Goal: Information Seeking & Learning: Learn about a topic

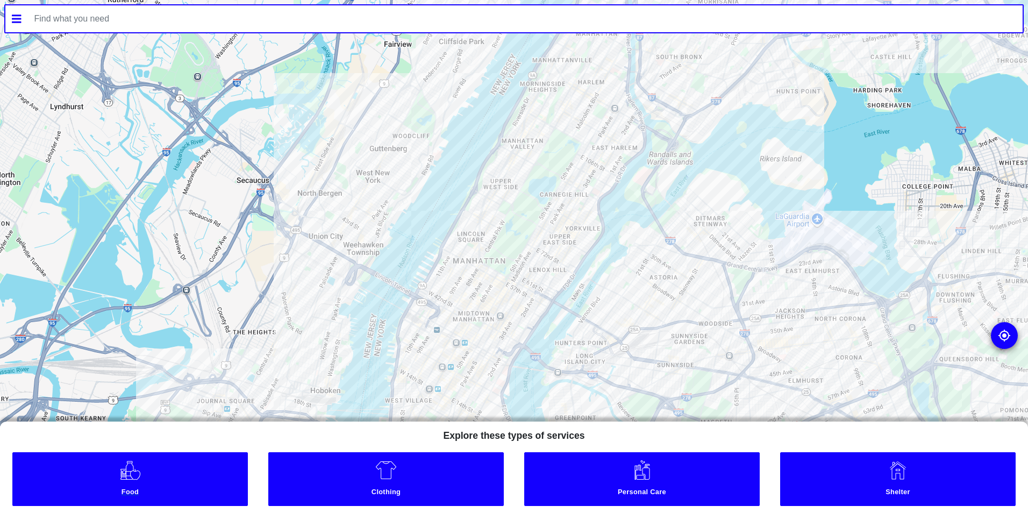
click at [198, 479] on link "Food" at bounding box center [130, 479] width 236 height 54
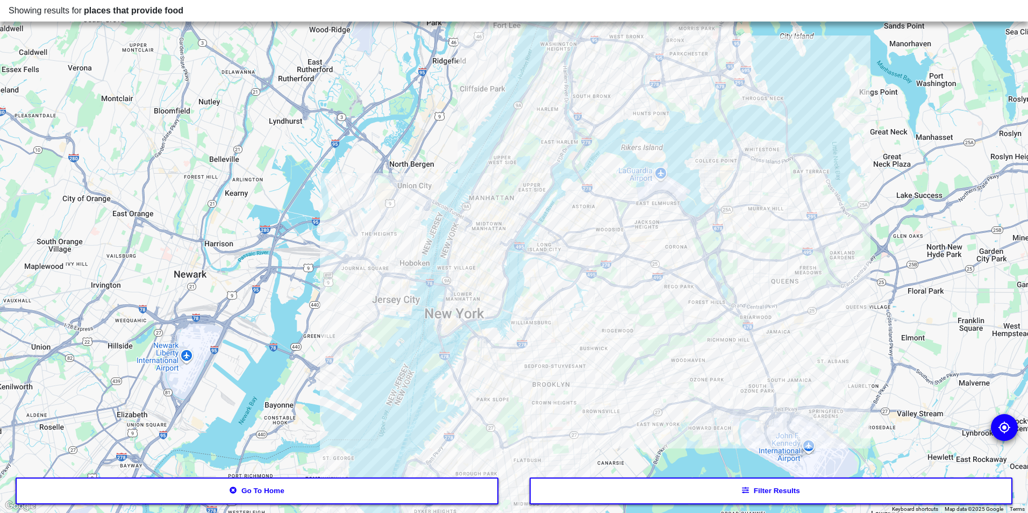
click at [710, 488] on button "Filter results" at bounding box center [771, 491] width 483 height 27
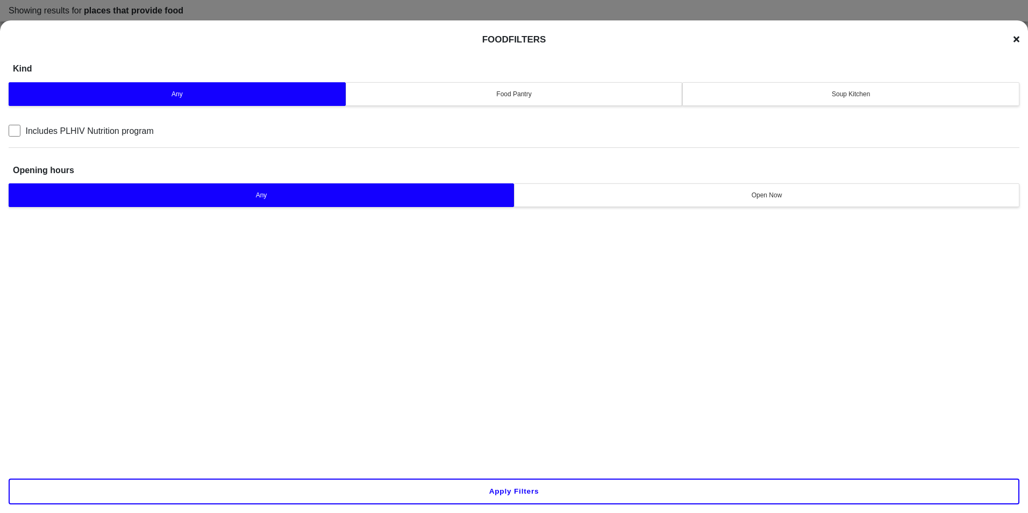
click at [805, 88] on button "Soup Kitchen" at bounding box center [850, 94] width 337 height 24
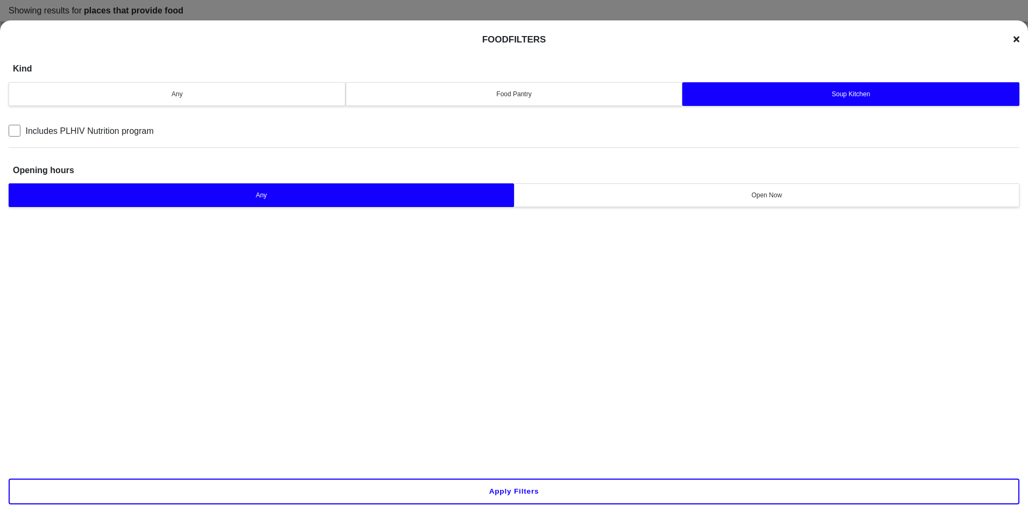
click at [502, 491] on button "Apply filters" at bounding box center [514, 492] width 1011 height 26
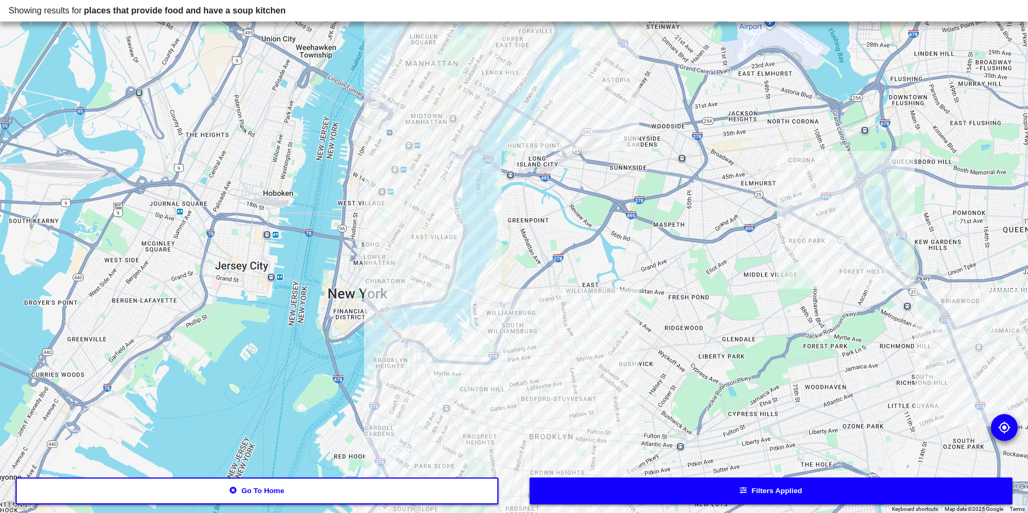
drag, startPoint x: 471, startPoint y: 170, endPoint x: 484, endPoint y: 230, distance: 61.6
click at [488, 230] on div at bounding box center [514, 256] width 1028 height 513
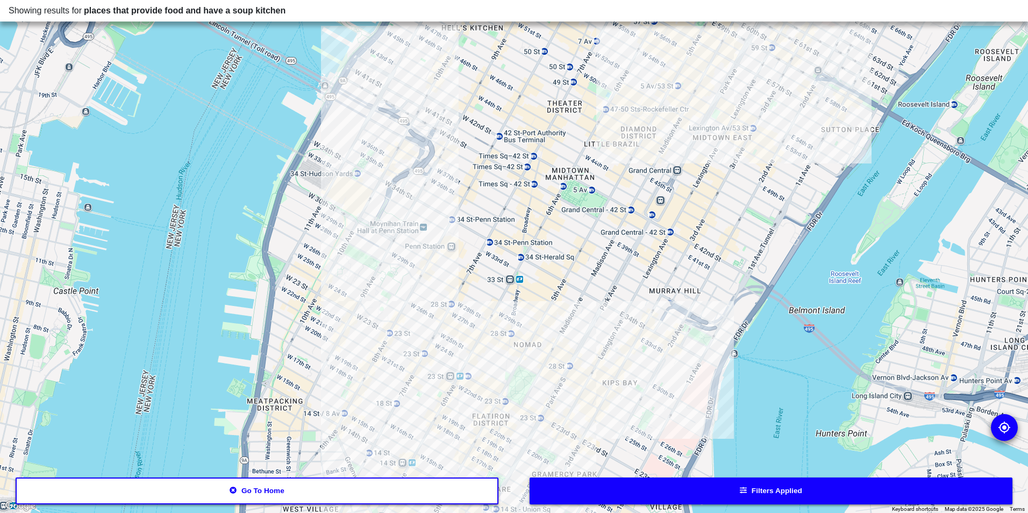
drag, startPoint x: 436, startPoint y: 361, endPoint x: 532, endPoint y: 239, distance: 155.8
click at [534, 239] on div at bounding box center [514, 256] width 1028 height 513
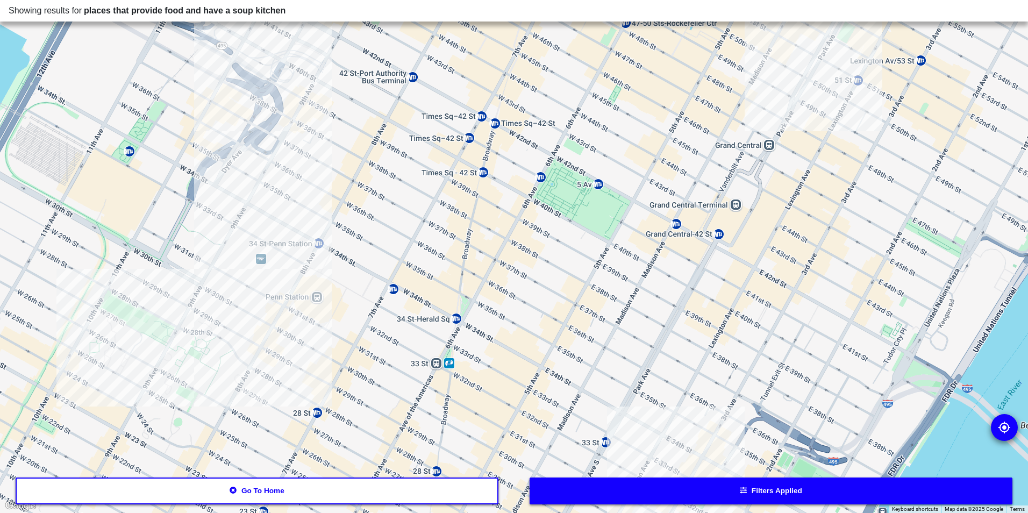
drag, startPoint x: 589, startPoint y: 238, endPoint x: 481, endPoint y: 399, distance: 193.9
click at [481, 399] on div at bounding box center [514, 256] width 1028 height 513
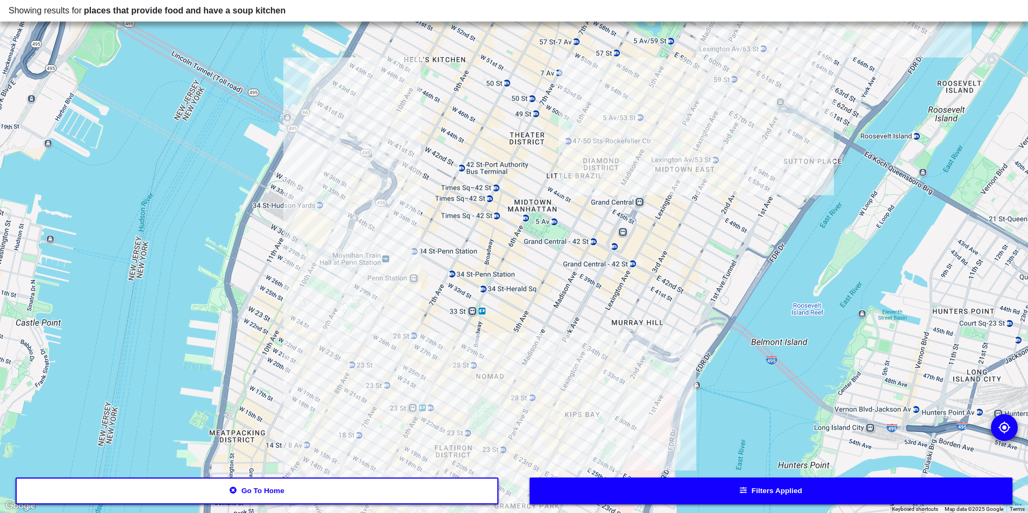
click at [672, 151] on div at bounding box center [514, 256] width 1028 height 513
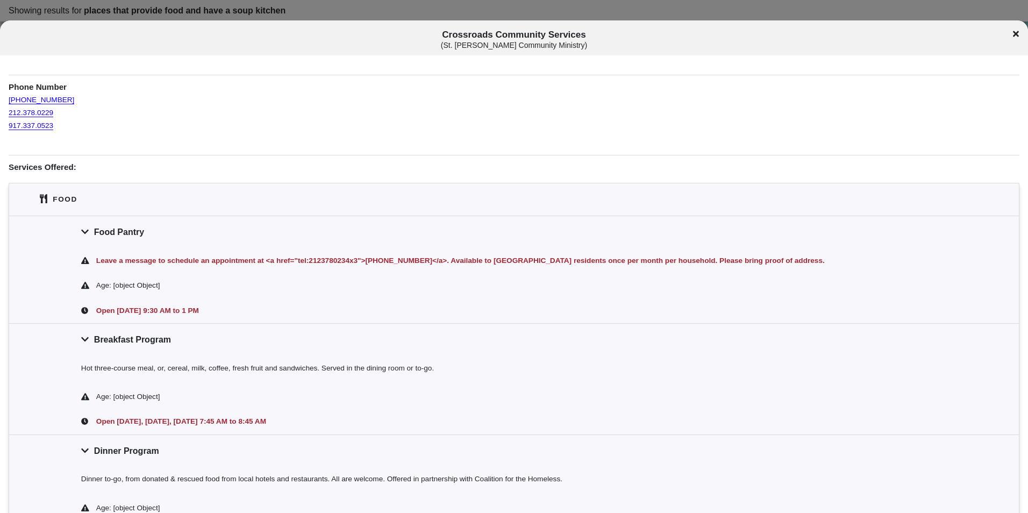
scroll to position [161, 0]
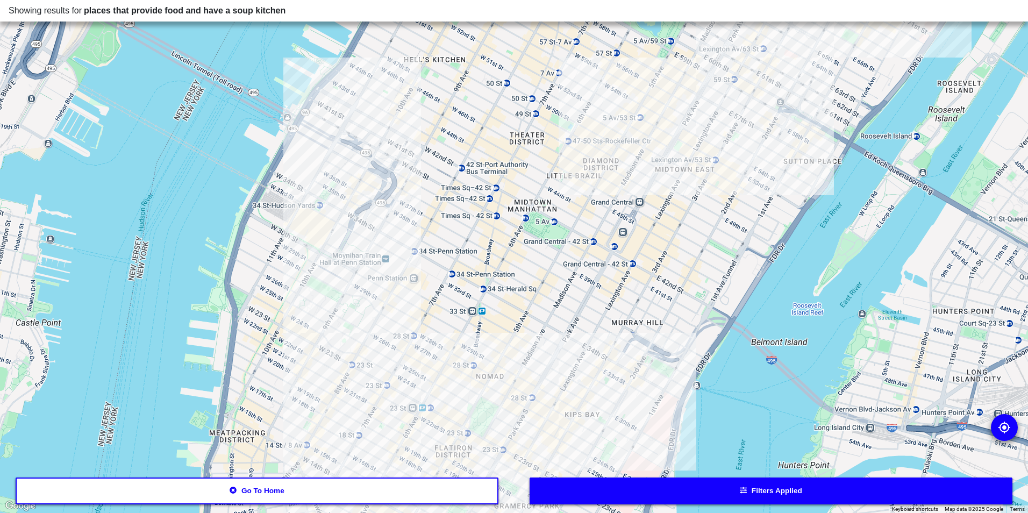
click at [673, 158] on div at bounding box center [514, 256] width 1028 height 513
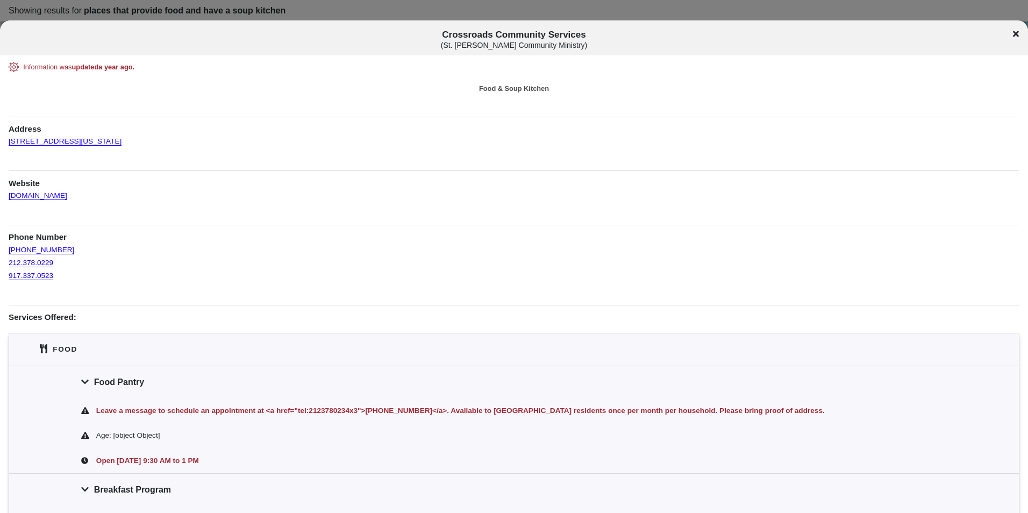
click at [459, 11] on div at bounding box center [514, 256] width 1028 height 513
click at [1020, 34] on div "Crossroads Community Services ( St. [PERSON_NAME] Community Ministry )" at bounding box center [514, 40] width 1028 height 20
drag, startPoint x: 1020, startPoint y: 33, endPoint x: 1013, endPoint y: 37, distance: 7.7
click at [1019, 33] on div "Crossroads Community Services ( St. [PERSON_NAME] Community Ministry )" at bounding box center [514, 40] width 1028 height 20
click at [1014, 32] on icon at bounding box center [1016, 34] width 6 height 9
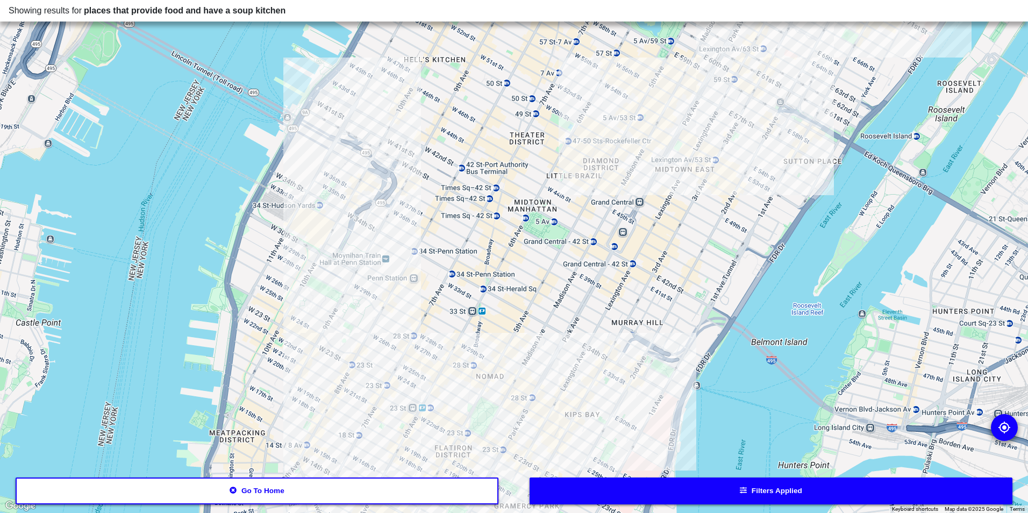
click at [694, 493] on button "Filters applied" at bounding box center [771, 491] width 483 height 27
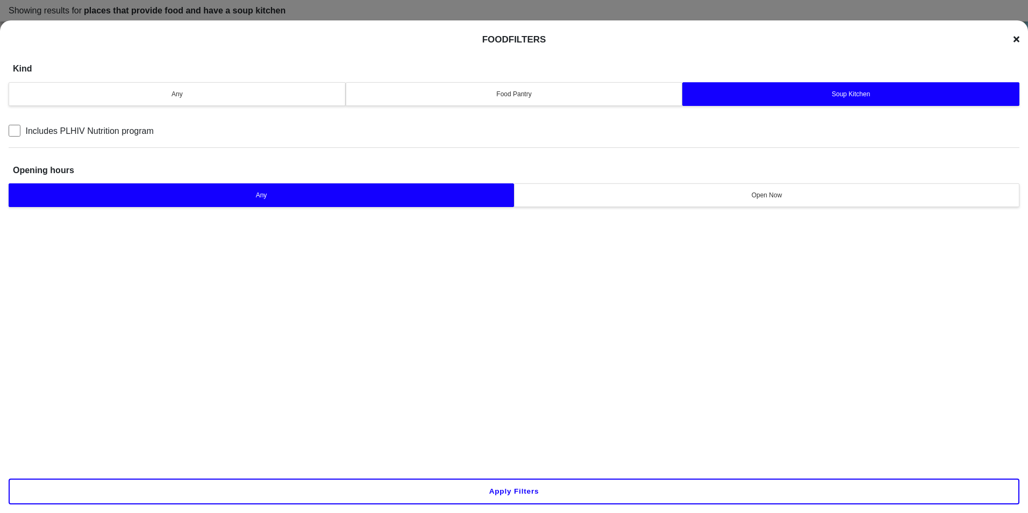
click at [535, 502] on button "Apply filters" at bounding box center [514, 492] width 1011 height 26
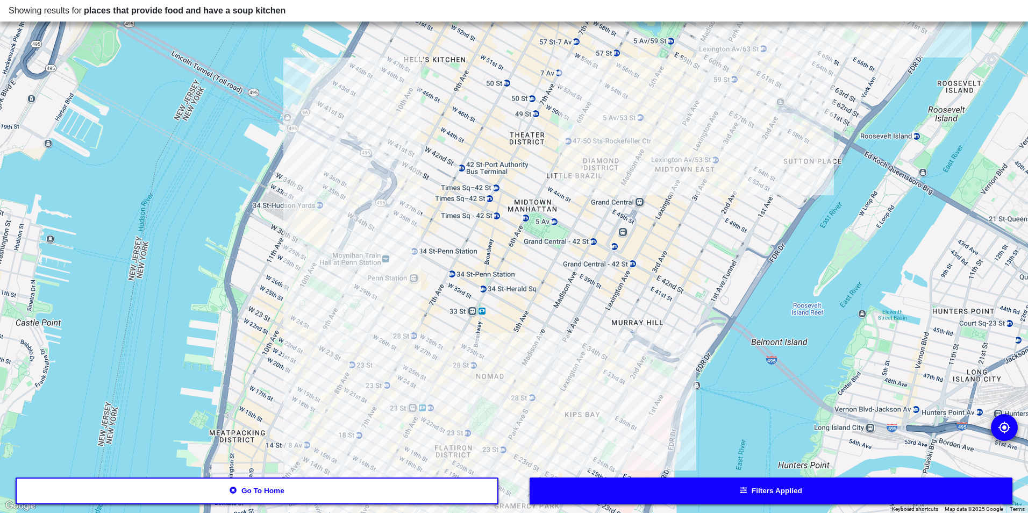
click at [365, 184] on div at bounding box center [514, 256] width 1028 height 513
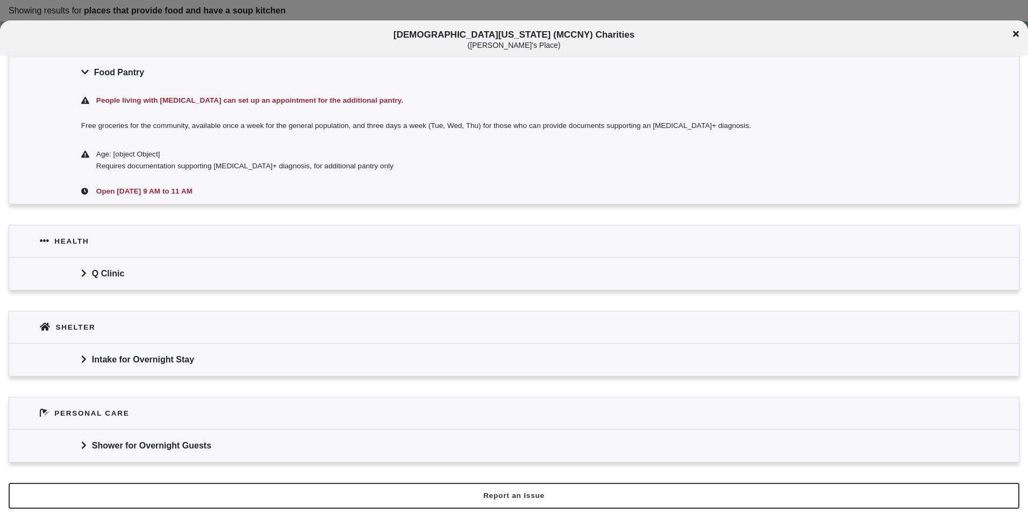
scroll to position [449, 0]
click at [400, 13] on div at bounding box center [514, 256] width 1028 height 513
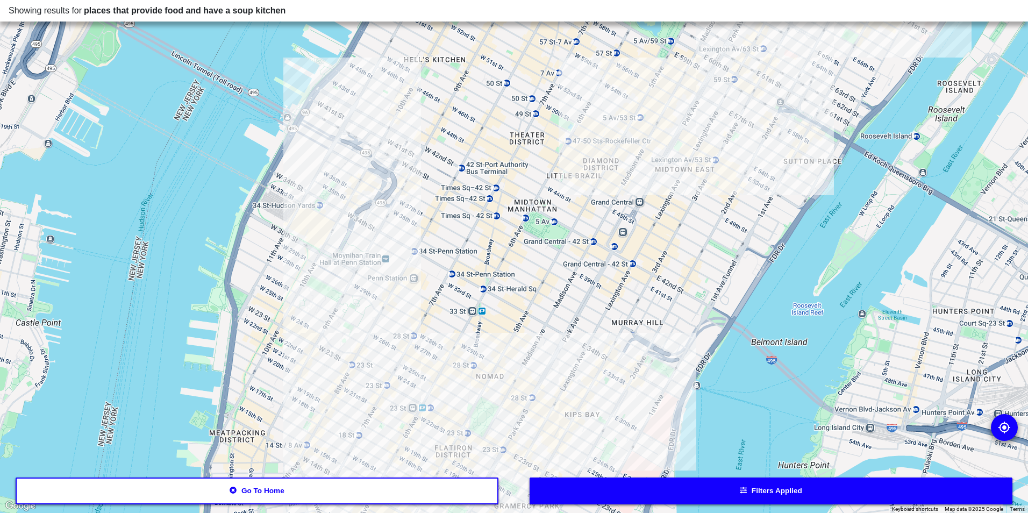
click at [396, 282] on div at bounding box center [514, 256] width 1028 height 513
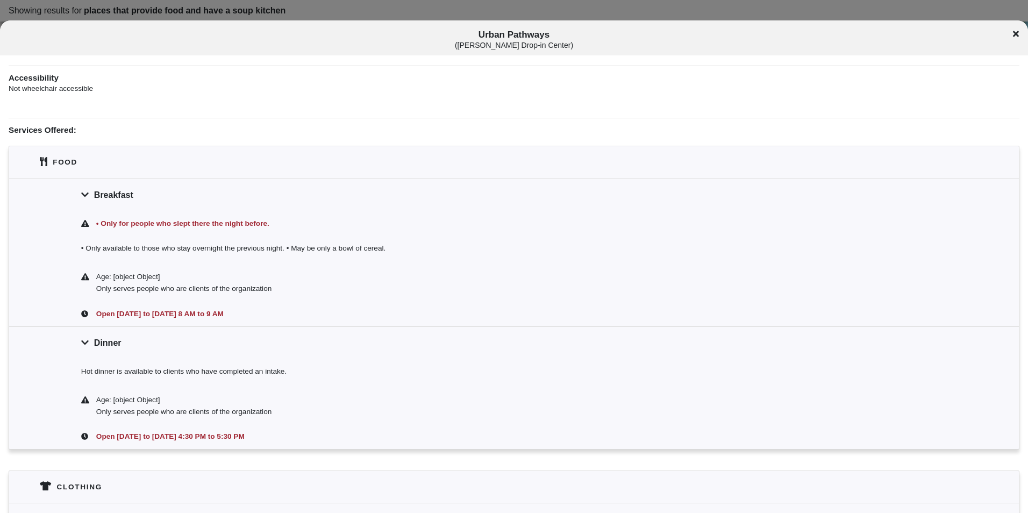
scroll to position [376, 0]
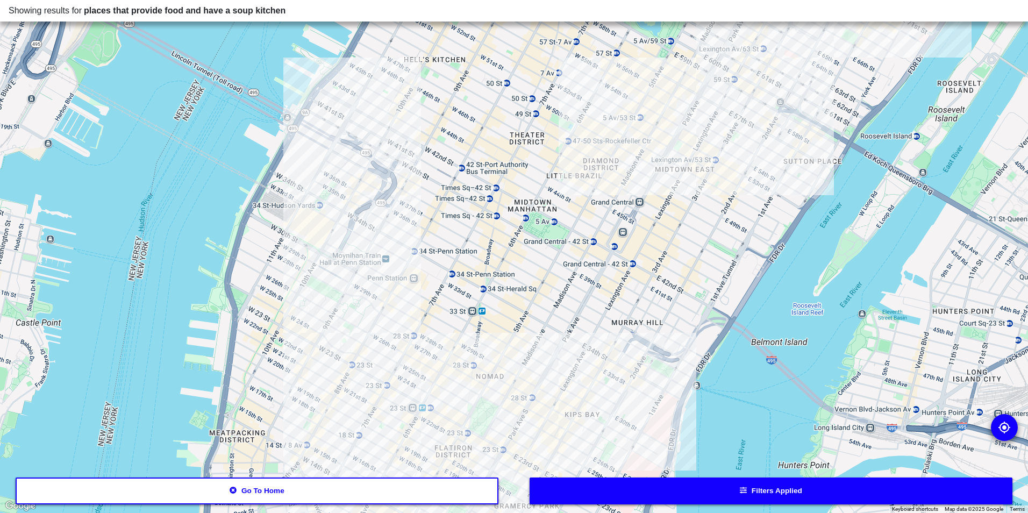
click at [350, 294] on div at bounding box center [514, 256] width 1028 height 513
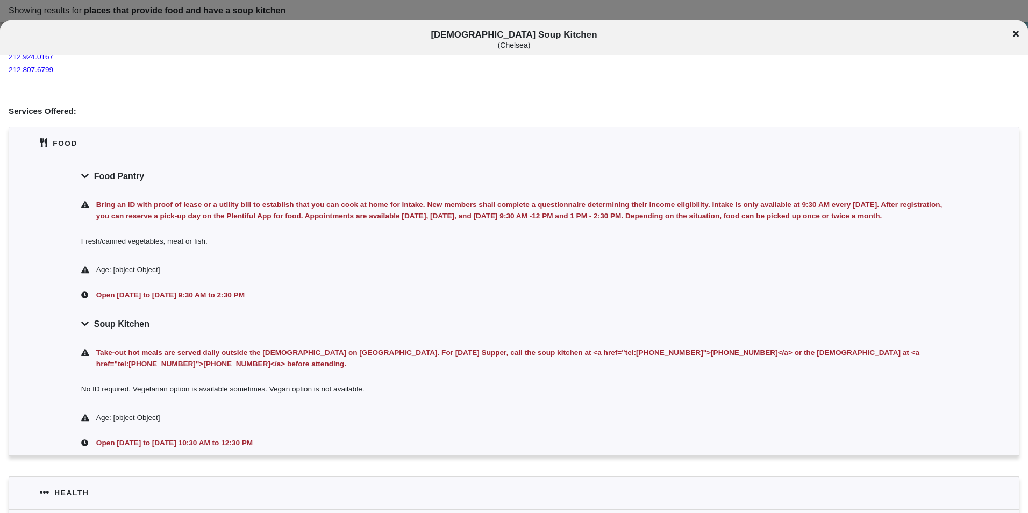
scroll to position [161, 0]
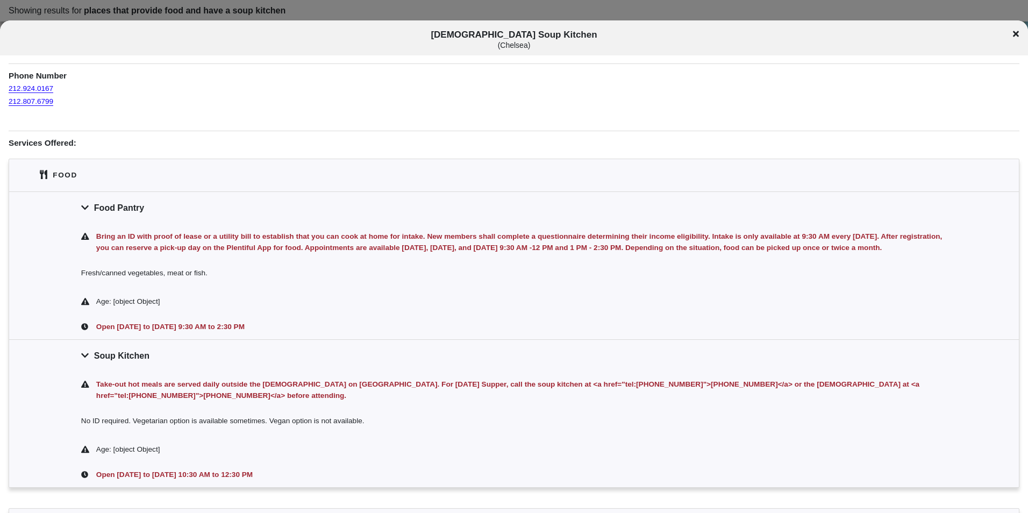
click at [105, 209] on div "Food Pantry" at bounding box center [514, 207] width 1010 height 32
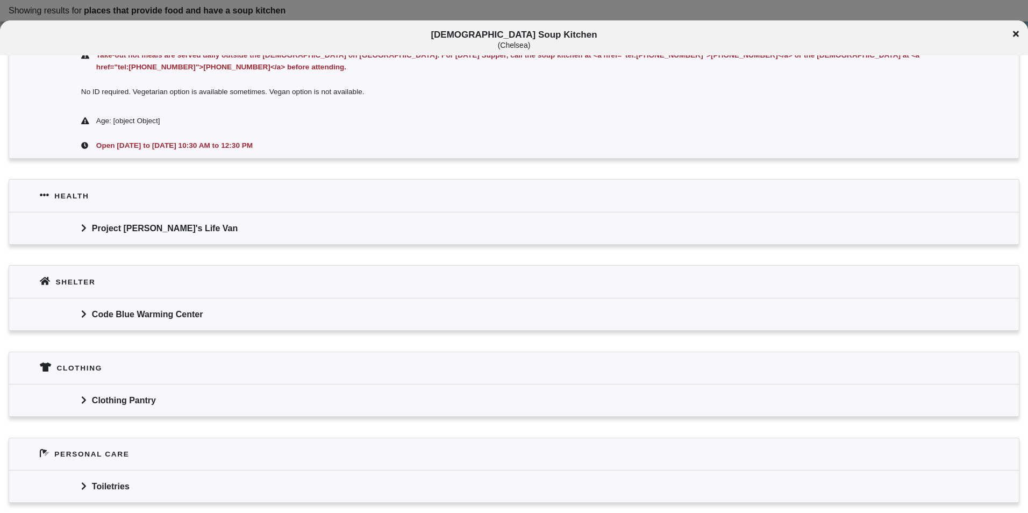
scroll to position [376, 0]
click at [349, 382] on div "Clothing Pantry" at bounding box center [514, 398] width 1010 height 32
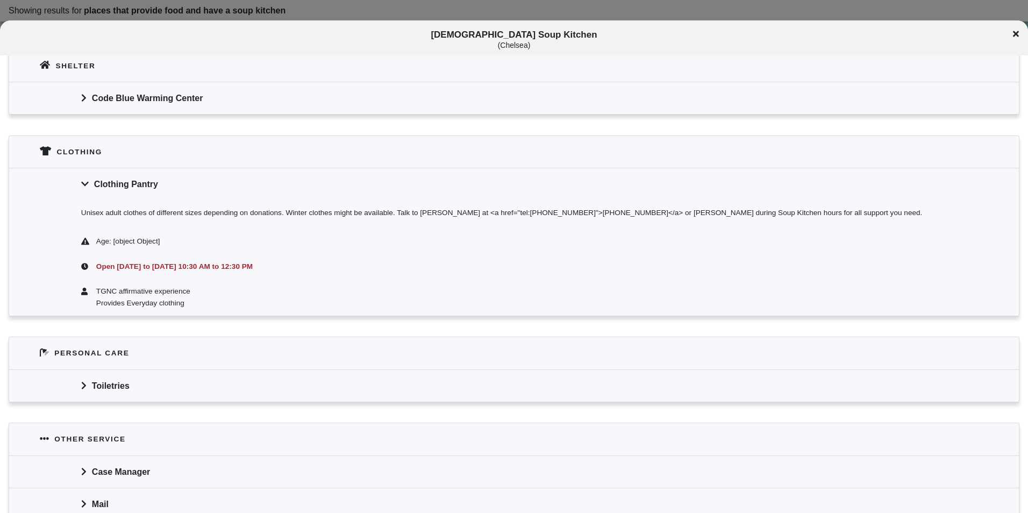
scroll to position [592, 0]
click at [1012, 30] on div "[DEMOGRAPHIC_DATA] Soup Kitchen ( [GEOGRAPHIC_DATA] )" at bounding box center [514, 40] width 1028 height 20
click at [1015, 38] on icon at bounding box center [1016, 34] width 6 height 9
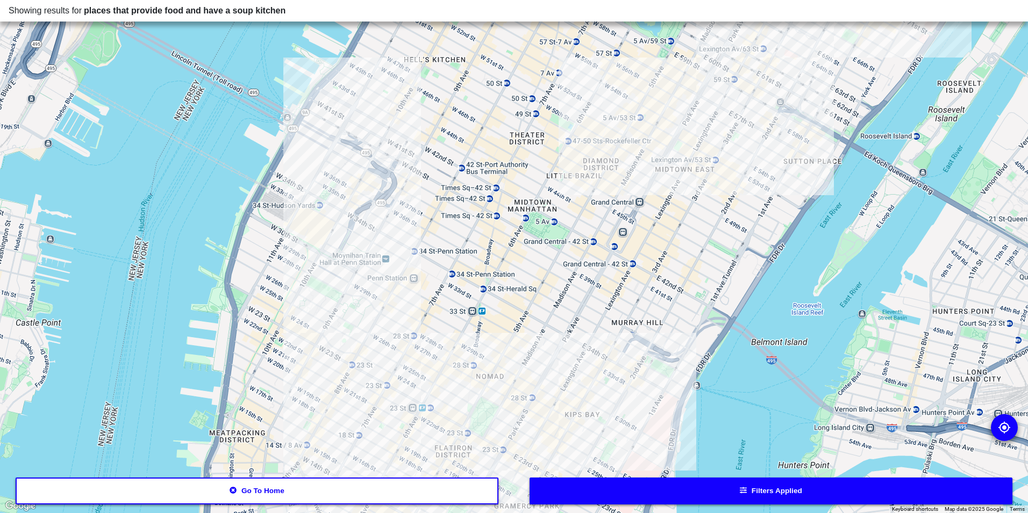
click at [363, 186] on div at bounding box center [514, 256] width 1028 height 513
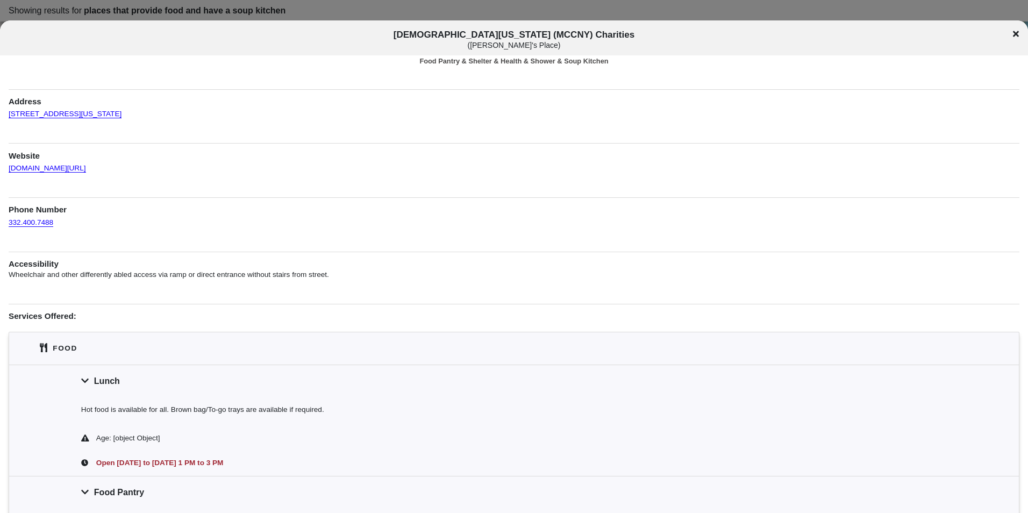
scroll to position [54, 0]
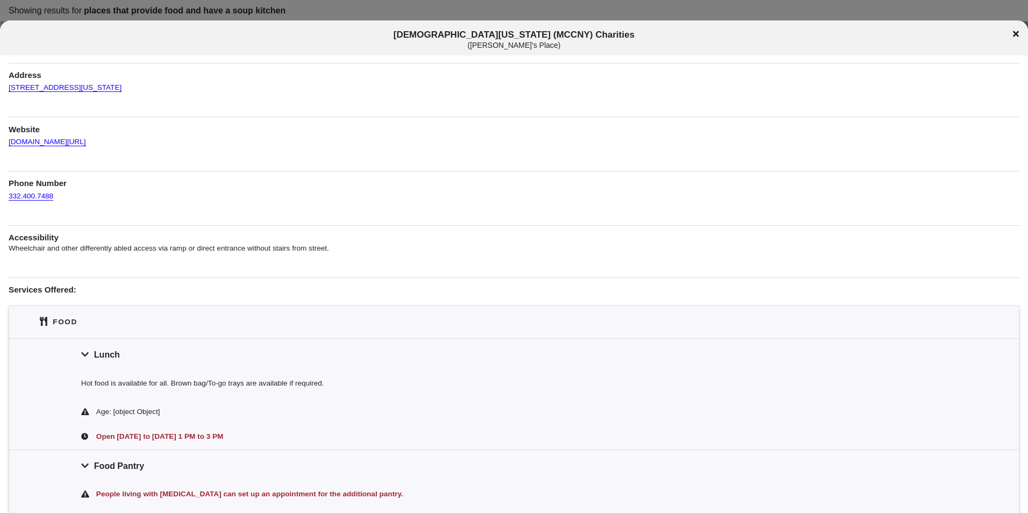
click at [135, 467] on div "Food Pantry" at bounding box center [514, 466] width 1010 height 32
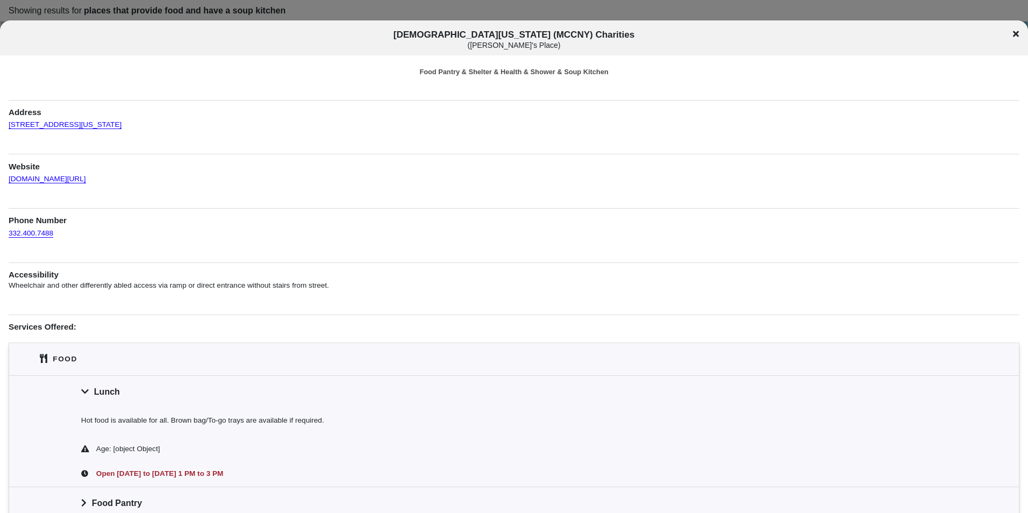
scroll to position [0, 0]
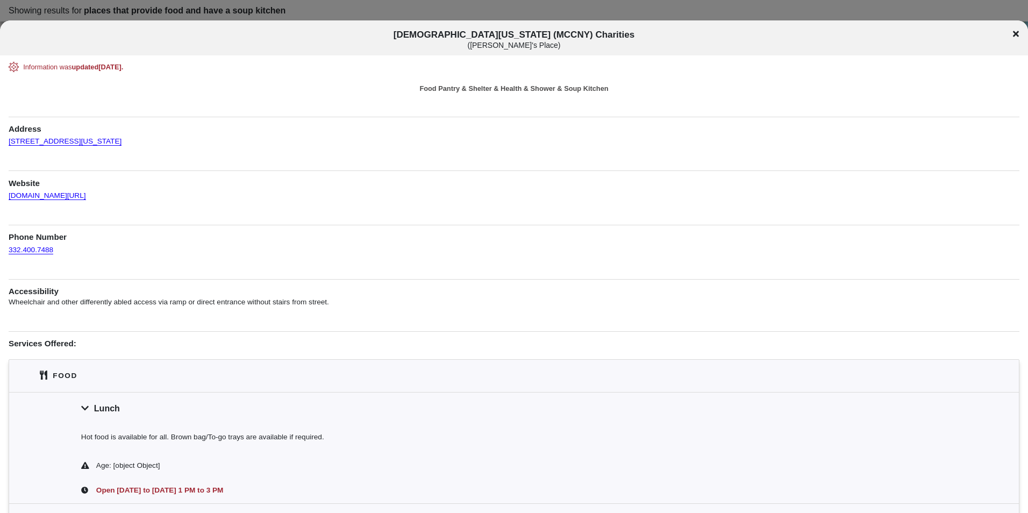
click at [478, 35] on span "[DEMOGRAPHIC_DATA] of [US_STATE] (MCCNY) Charities ( [PERSON_NAME]'s Place )" at bounding box center [515, 40] width 854 height 20
copy span "[DEMOGRAPHIC_DATA][US_STATE] (MCCNY) Charities"
drag, startPoint x: 129, startPoint y: 137, endPoint x: 146, endPoint y: 148, distance: 20.8
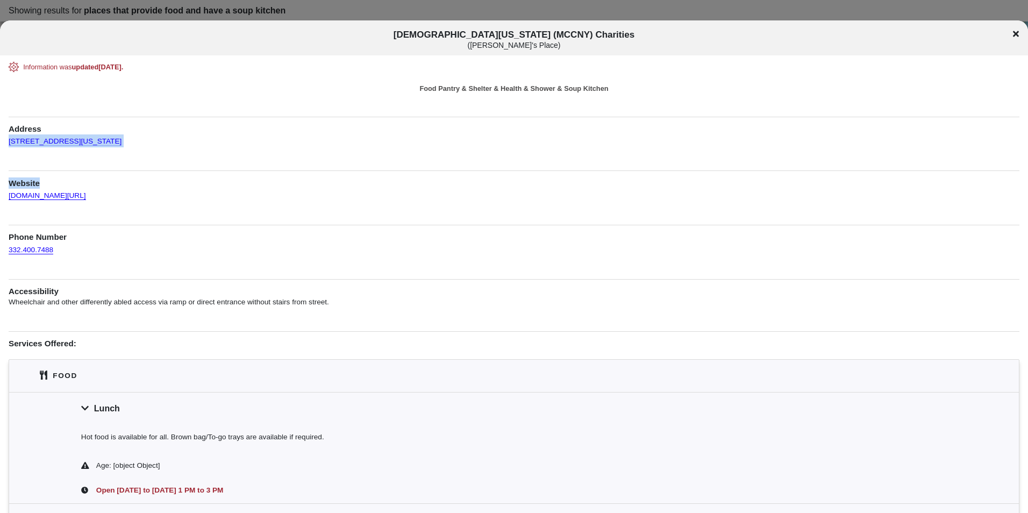
click at [146, 148] on div "Information was updated [DATE] . Food Pantry & Shelter & Health & Shower & Soup…" at bounding box center [514, 428] width 1011 height 733
copy div "[STREET_ADDRESS][US_STATE] Website"
click at [1015, 30] on icon at bounding box center [1016, 34] width 6 height 9
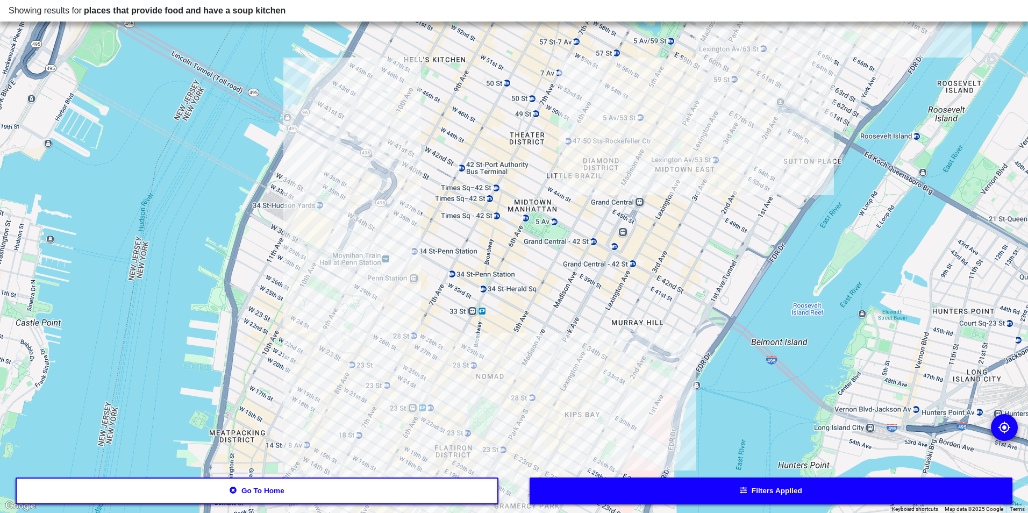
click at [673, 153] on div at bounding box center [514, 256] width 1028 height 513
click at [675, 154] on div at bounding box center [514, 256] width 1028 height 513
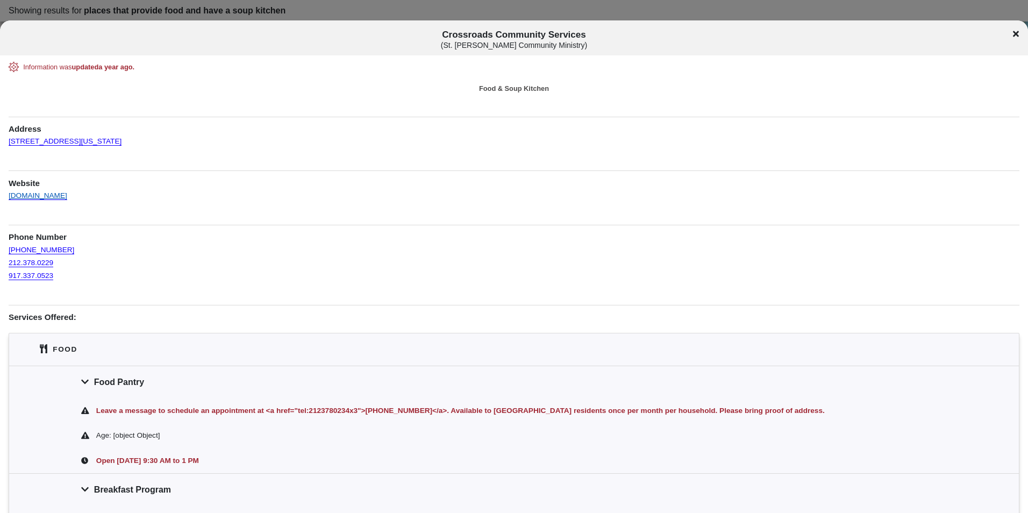
click at [49, 200] on link "[DOMAIN_NAME]" at bounding box center [38, 190] width 59 height 19
click at [495, 33] on span "Crossroads Community Services ( St. [PERSON_NAME] Community Ministry )" at bounding box center [515, 40] width 854 height 20
copy span "Crossroads Community Services"
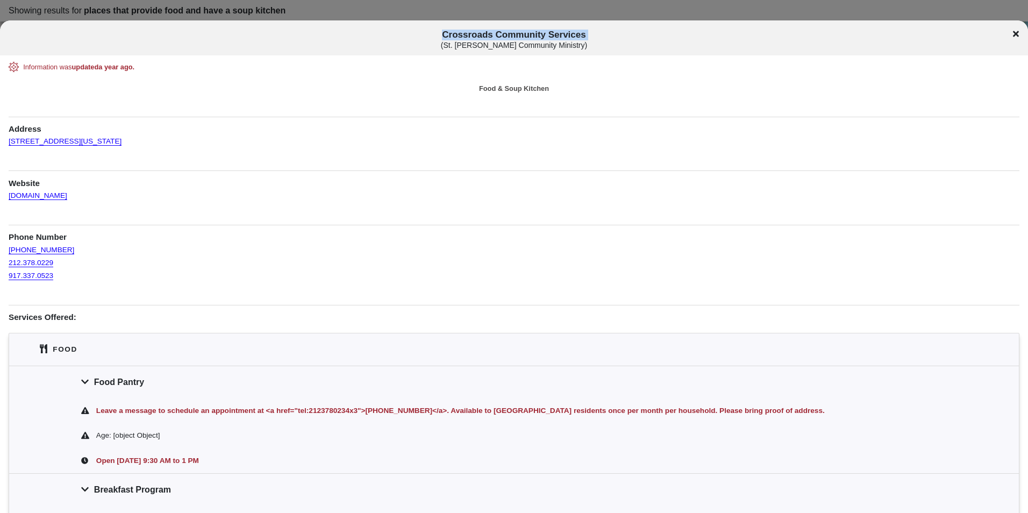
drag, startPoint x: 106, startPoint y: 153, endPoint x: 8, endPoint y: 141, distance: 99.1
click at [8, 141] on div "Information was updated a year ago . Food & Soup Kitchen Address [STREET_ADDRES…" at bounding box center [514, 435] width 1028 height 746
drag, startPoint x: 8, startPoint y: 141, endPoint x: 17, endPoint y: 145, distance: 10.6
copy link "[STREET_ADDRESS][US_STATE]"
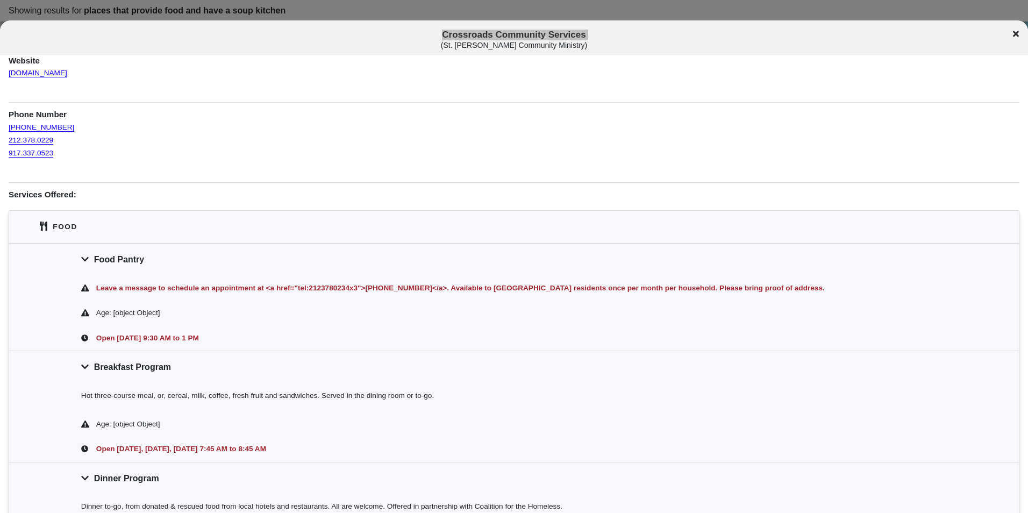
scroll to position [346, 0]
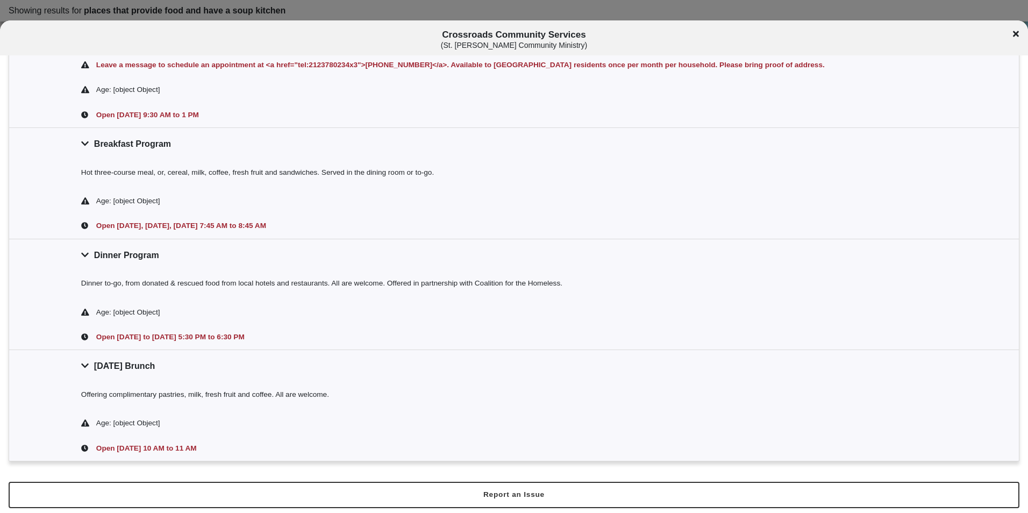
click at [176, 146] on div "Breakfast Program" at bounding box center [514, 143] width 1010 height 32
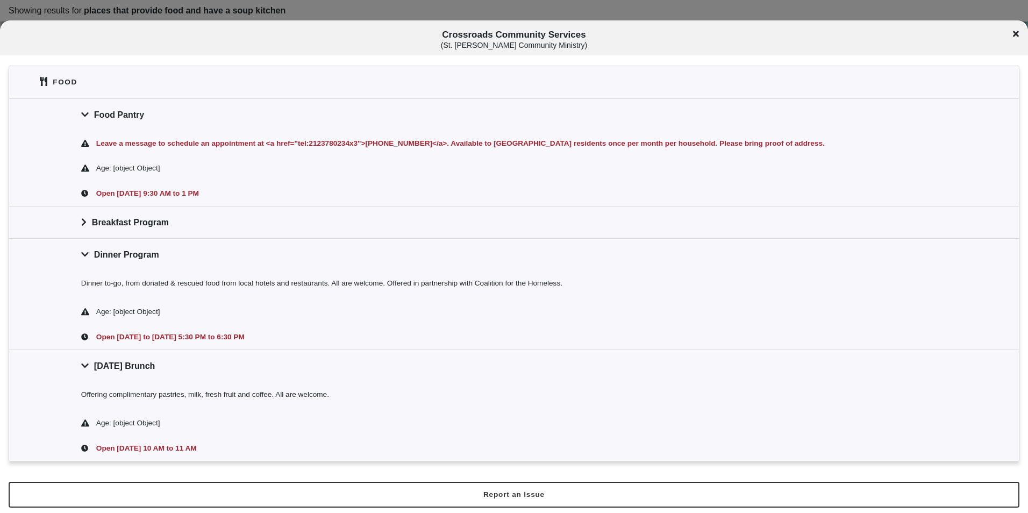
click at [138, 111] on div "Food Pantry" at bounding box center [514, 114] width 1010 height 32
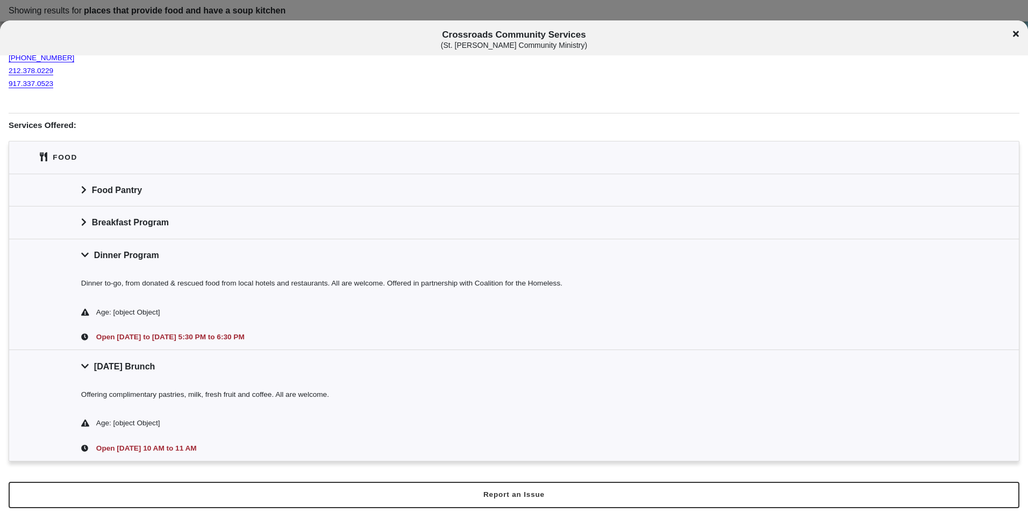
scroll to position [192, 0]
click at [131, 214] on div "Breakfast Program" at bounding box center [514, 222] width 1010 height 32
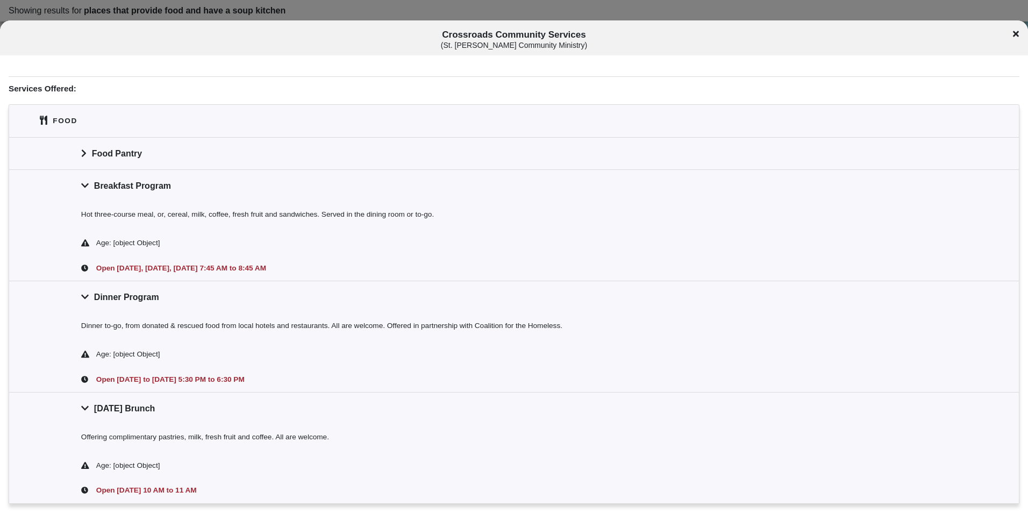
scroll to position [271, 0]
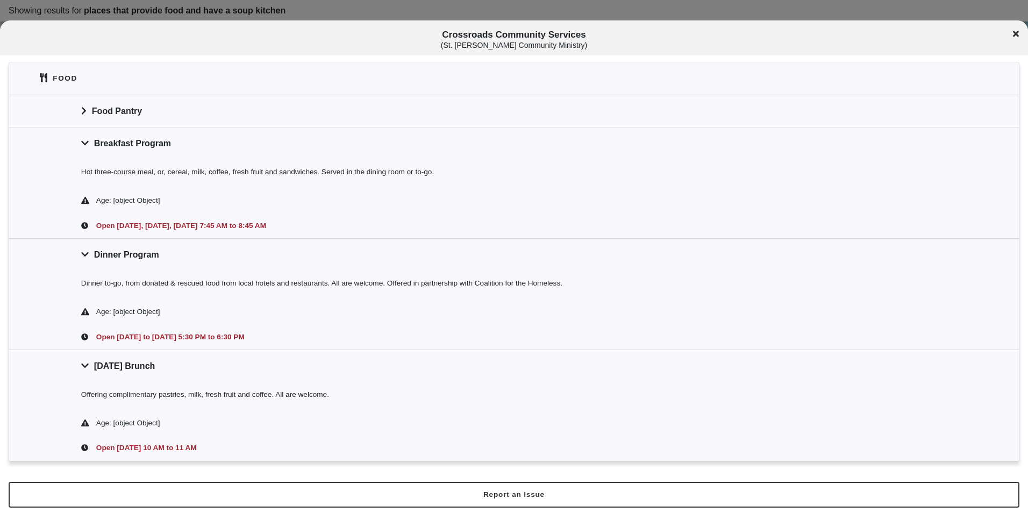
click at [1014, 37] on icon at bounding box center [1016, 34] width 6 height 6
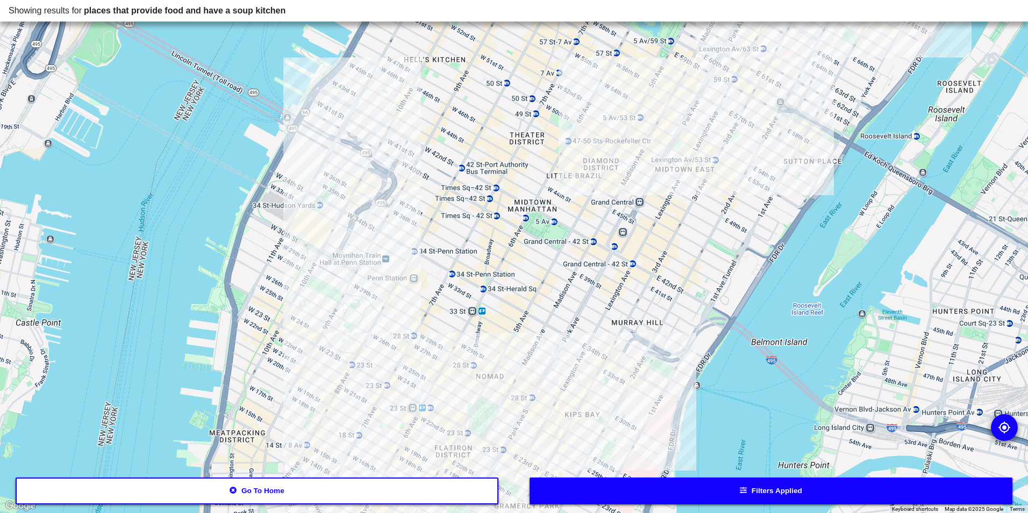
click at [630, 101] on div at bounding box center [514, 256] width 1028 height 513
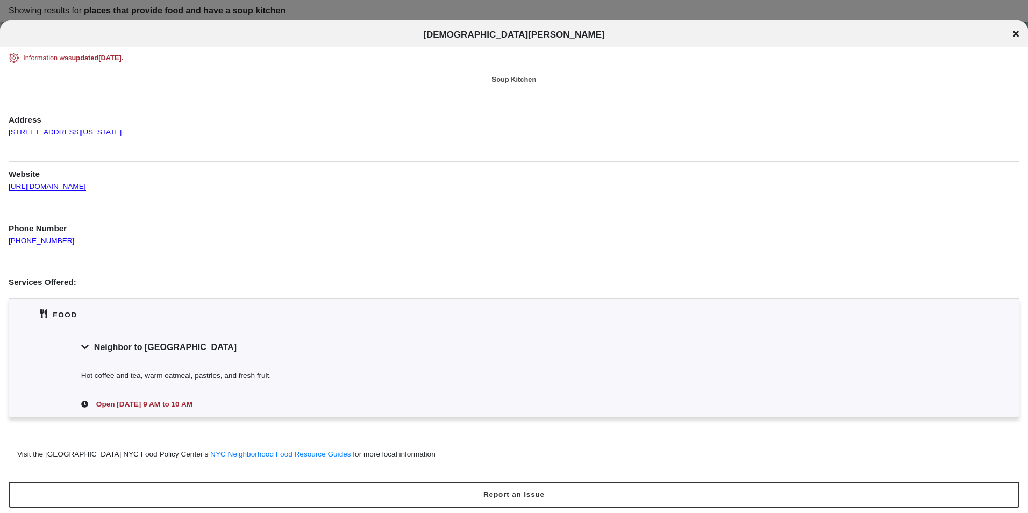
click at [1014, 34] on icon at bounding box center [1016, 34] width 6 height 9
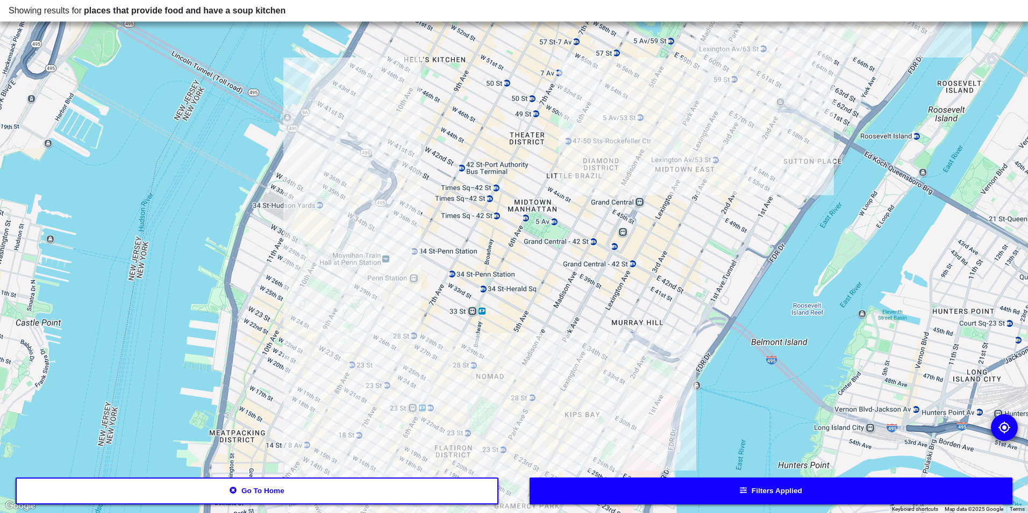
drag, startPoint x: 403, startPoint y: 443, endPoint x: 452, endPoint y: 376, distance: 82.4
click at [452, 376] on div at bounding box center [514, 256] width 1028 height 513
click at [568, 353] on div at bounding box center [514, 256] width 1028 height 513
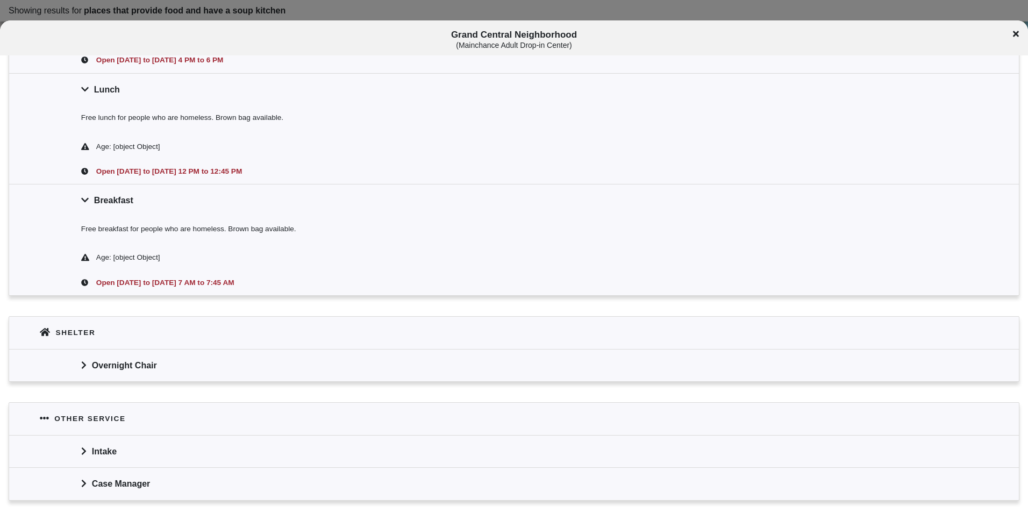
scroll to position [674, 0]
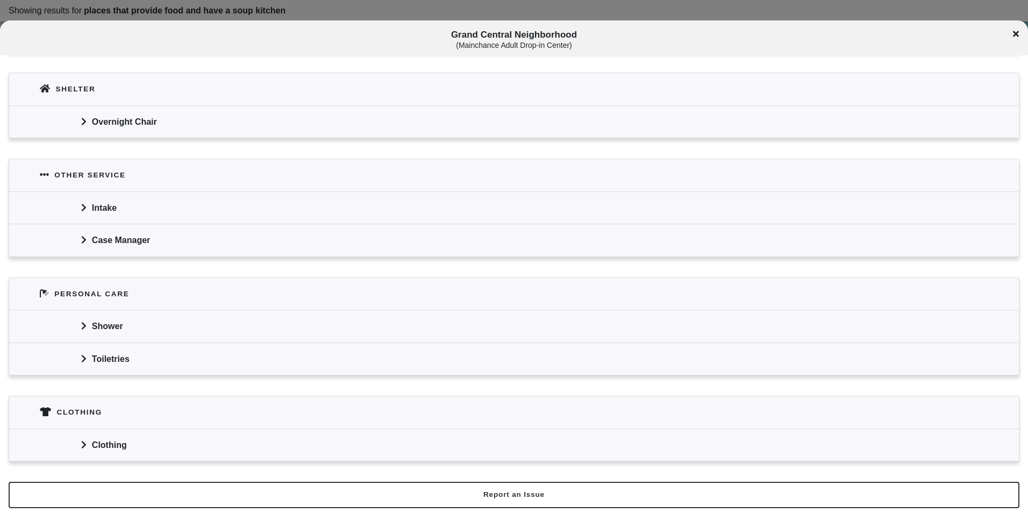
click at [147, 453] on div "Clothing" at bounding box center [514, 445] width 1010 height 32
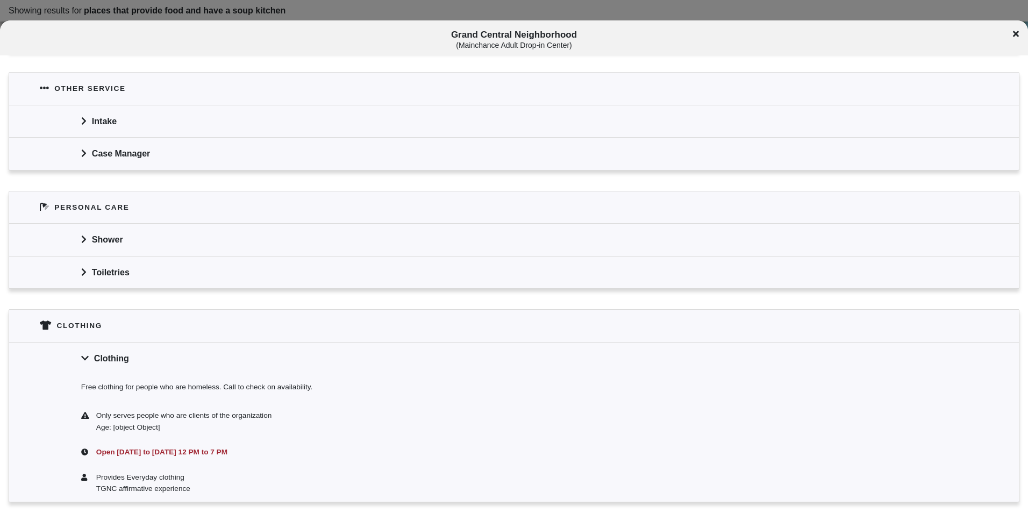
scroll to position [801, 0]
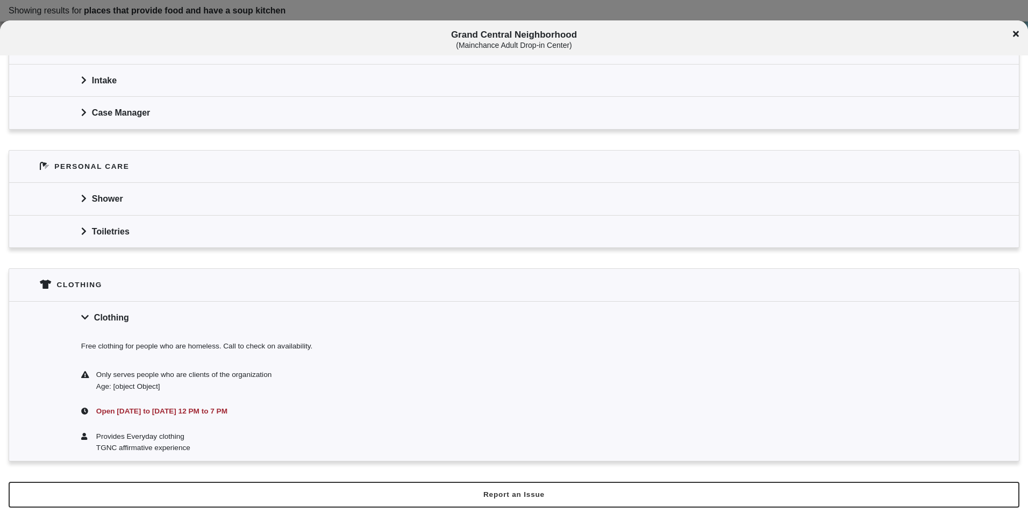
click at [1015, 31] on icon at bounding box center [1016, 34] width 6 height 9
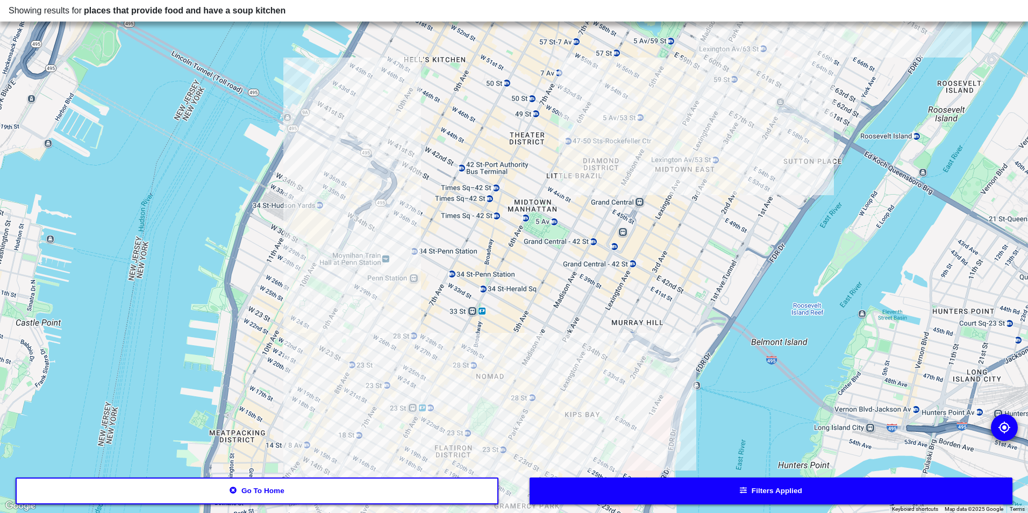
click at [401, 286] on div at bounding box center [514, 256] width 1028 height 513
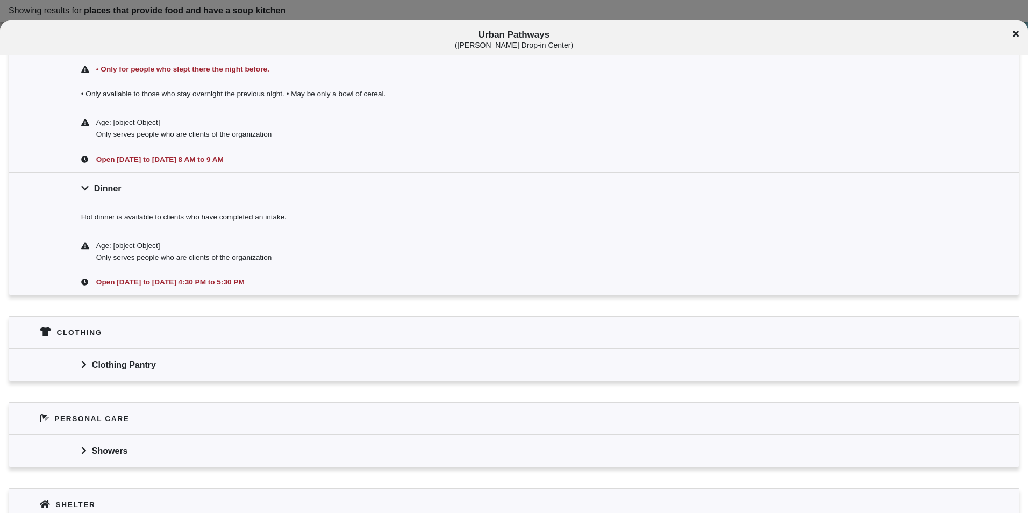
scroll to position [376, 0]
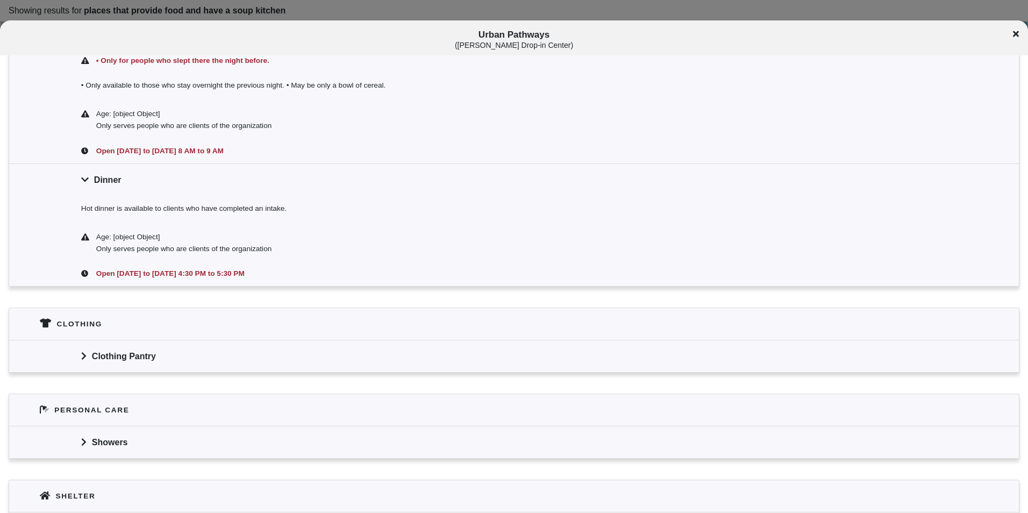
click at [1016, 33] on icon at bounding box center [1016, 34] width 6 height 6
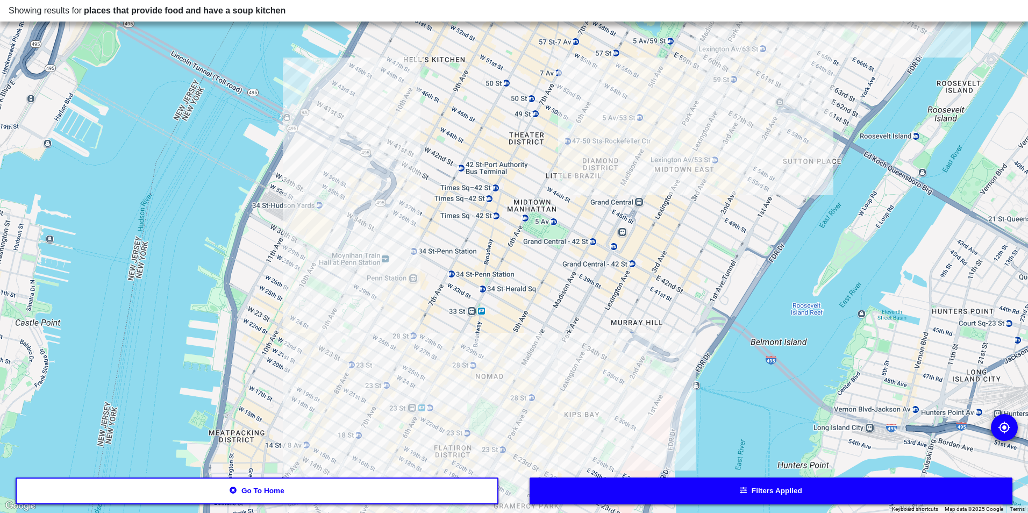
click at [606, 489] on button "Filters applied" at bounding box center [771, 491] width 483 height 27
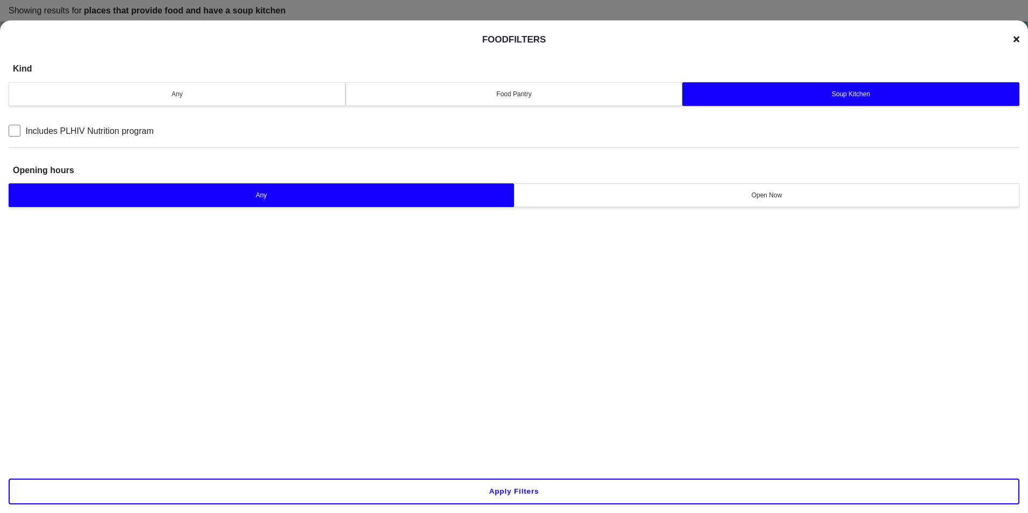
drag, startPoint x: 451, startPoint y: 472, endPoint x: 449, endPoint y: 480, distance: 8.8
click at [452, 476] on div "Apply filters" at bounding box center [514, 491] width 1028 height 43
click at [423, 485] on button "Apply filters" at bounding box center [514, 492] width 1011 height 26
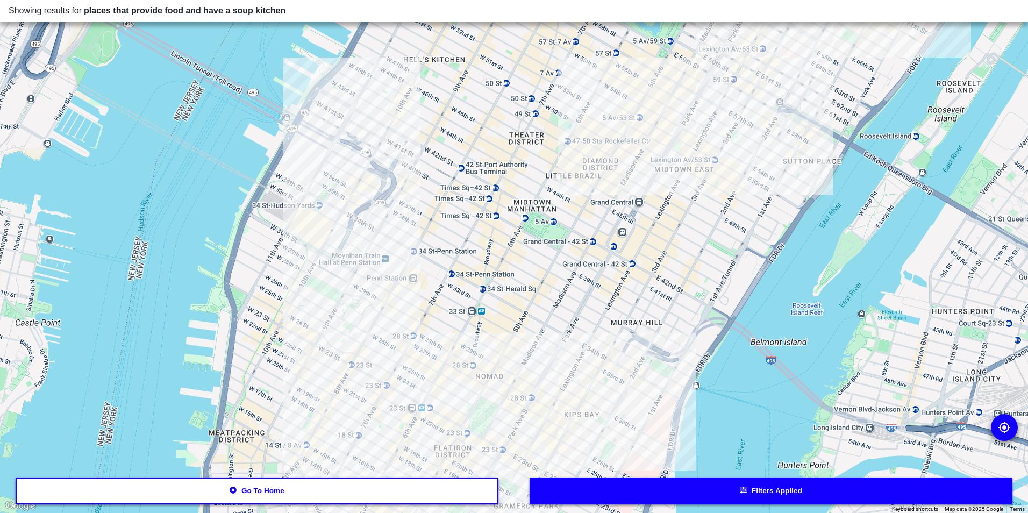
click at [297, 486] on button "Go to home" at bounding box center [257, 491] width 483 height 27
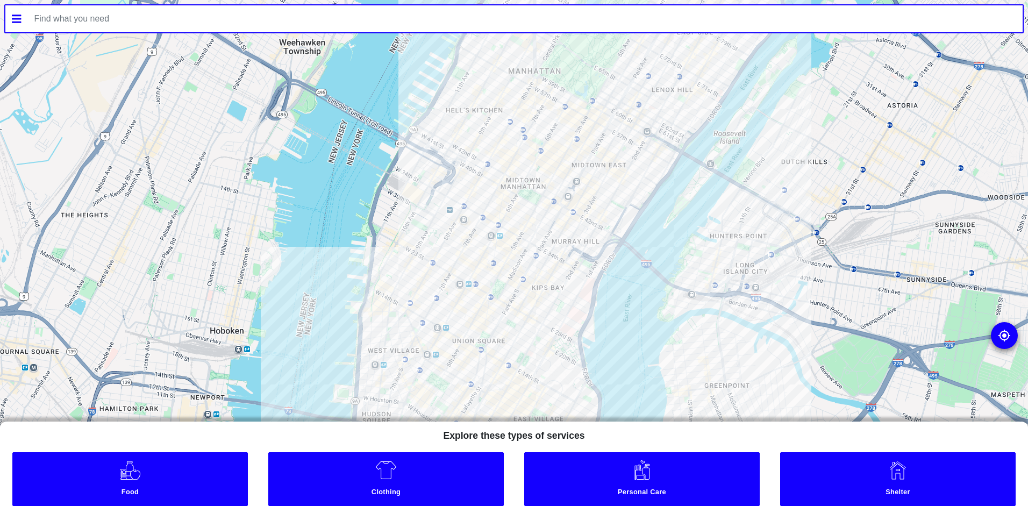
drag, startPoint x: 440, startPoint y: 475, endPoint x: 462, endPoint y: 449, distance: 33.6
click at [440, 474] on link "Clothing" at bounding box center [386, 479] width 236 height 54
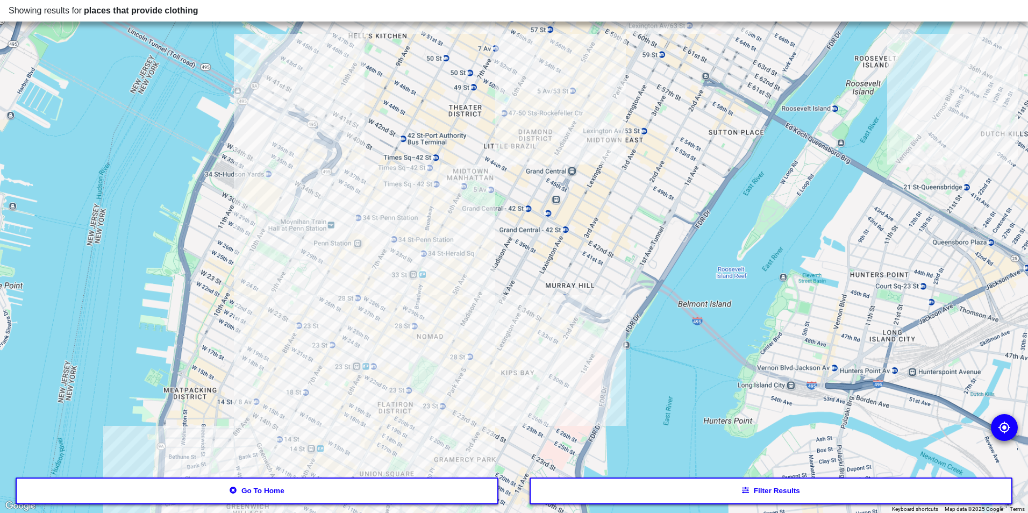
drag, startPoint x: 494, startPoint y: 308, endPoint x: 513, endPoint y: 269, distance: 43.5
click at [513, 269] on div at bounding box center [514, 256] width 1028 height 513
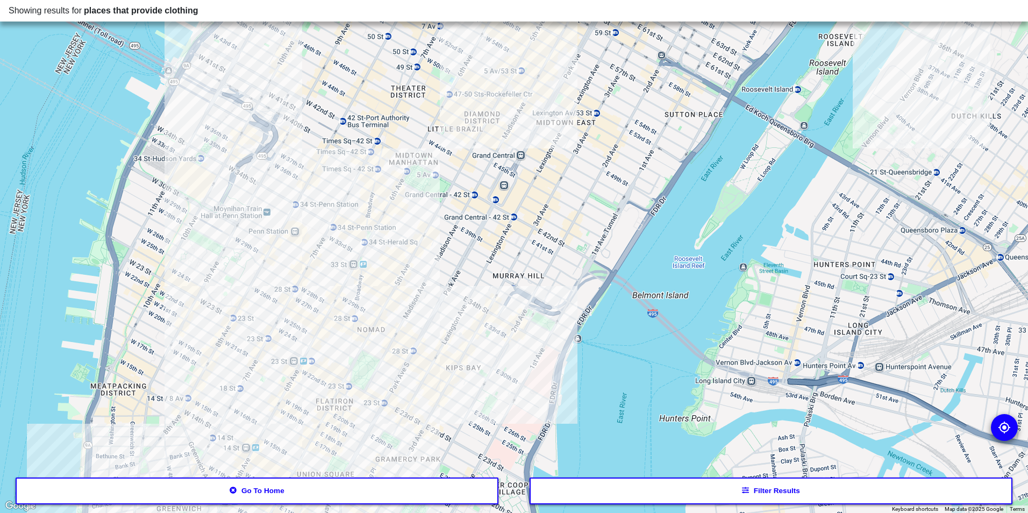
click at [262, 91] on div at bounding box center [514, 256] width 1028 height 513
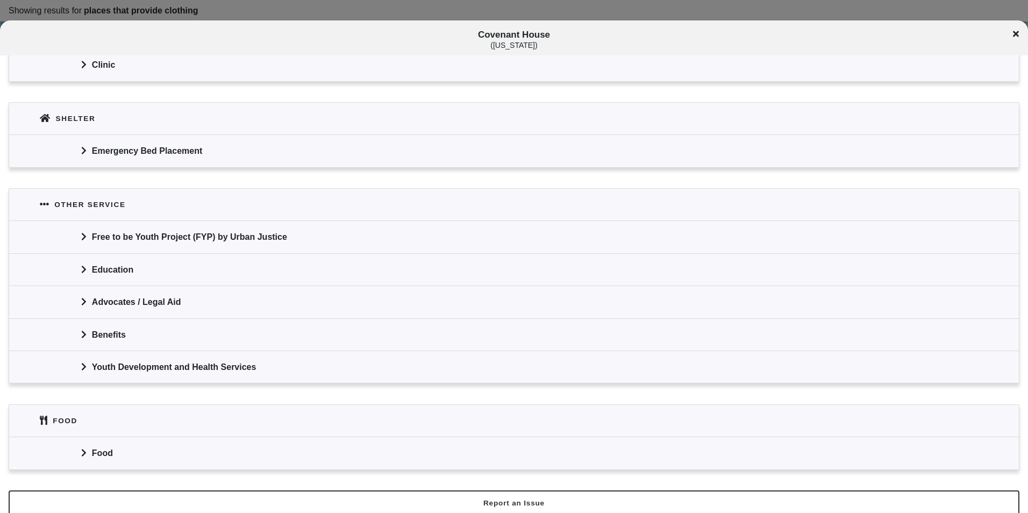
scroll to position [513, 0]
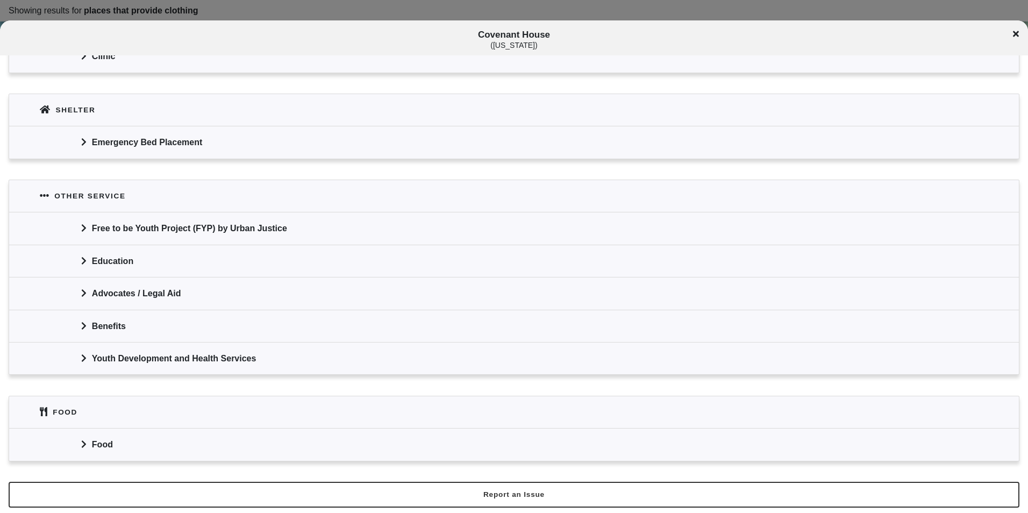
click at [238, 437] on div "Food" at bounding box center [514, 444] width 1010 height 32
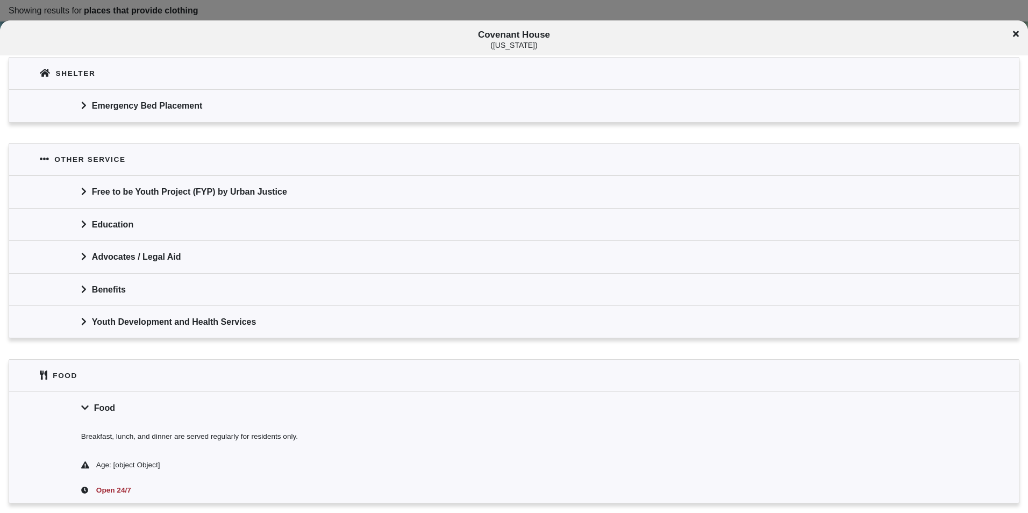
scroll to position [592, 0]
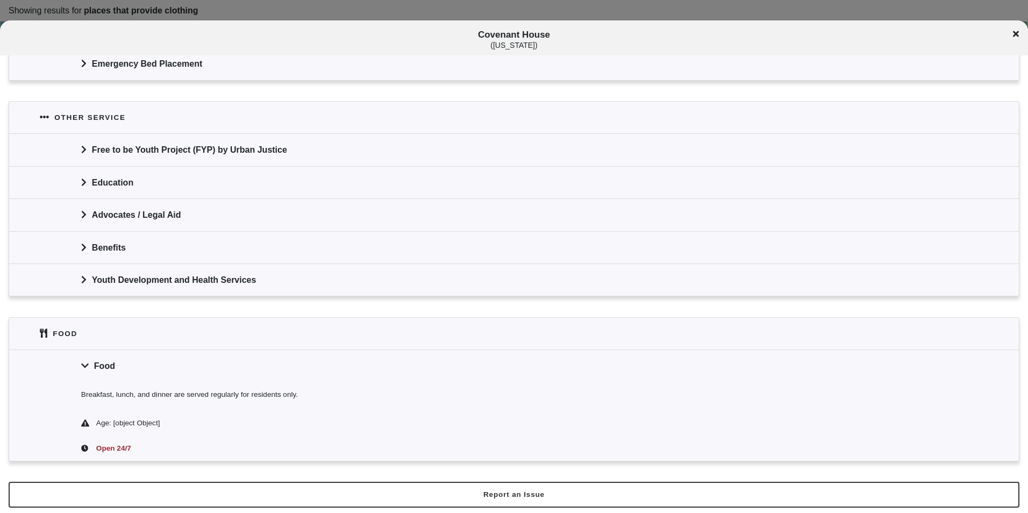
click at [215, 362] on div "Food" at bounding box center [514, 366] width 1010 height 32
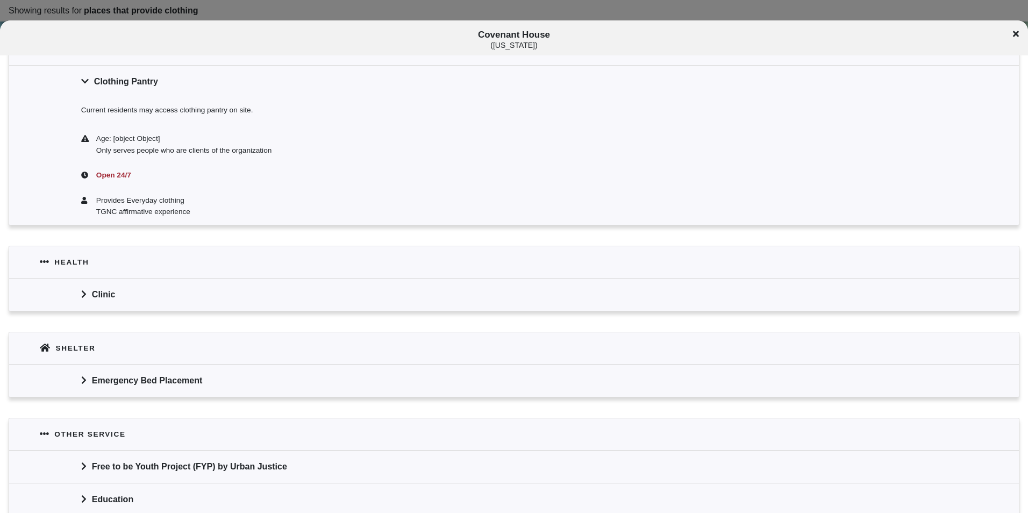
scroll to position [137, 0]
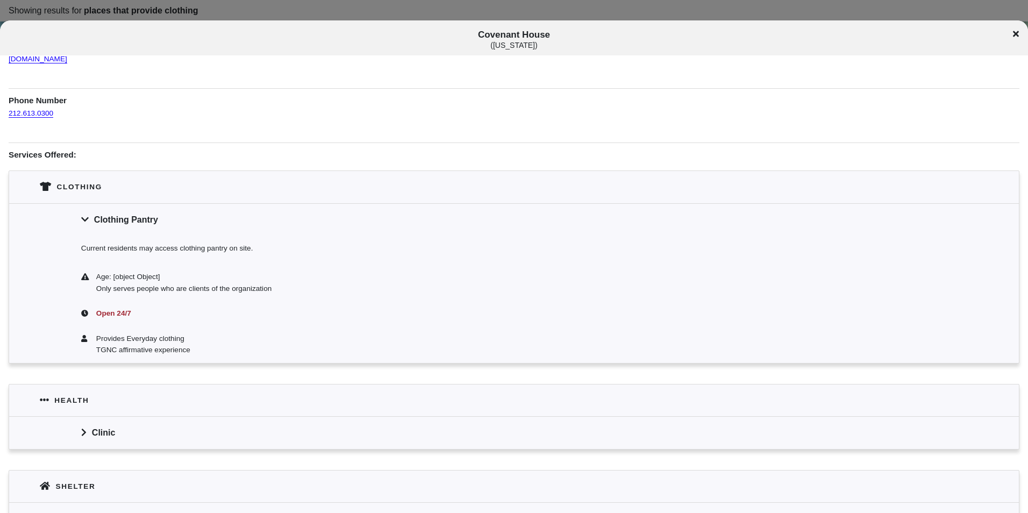
click at [276, 12] on div at bounding box center [514, 256] width 1028 height 513
click at [273, 20] on div "[GEOGRAPHIC_DATA] ( [US_STATE] )" at bounding box center [514, 37] width 1028 height 35
click at [330, 16] on div at bounding box center [514, 256] width 1028 height 513
click at [336, 11] on div at bounding box center [514, 256] width 1028 height 513
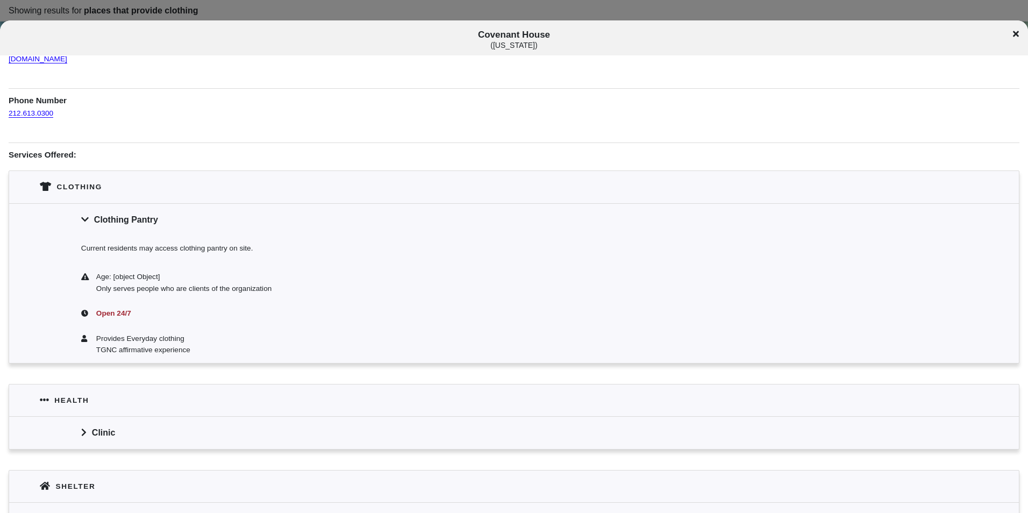
click at [336, 11] on div at bounding box center [514, 256] width 1028 height 513
click at [1014, 31] on icon at bounding box center [1016, 34] width 6 height 6
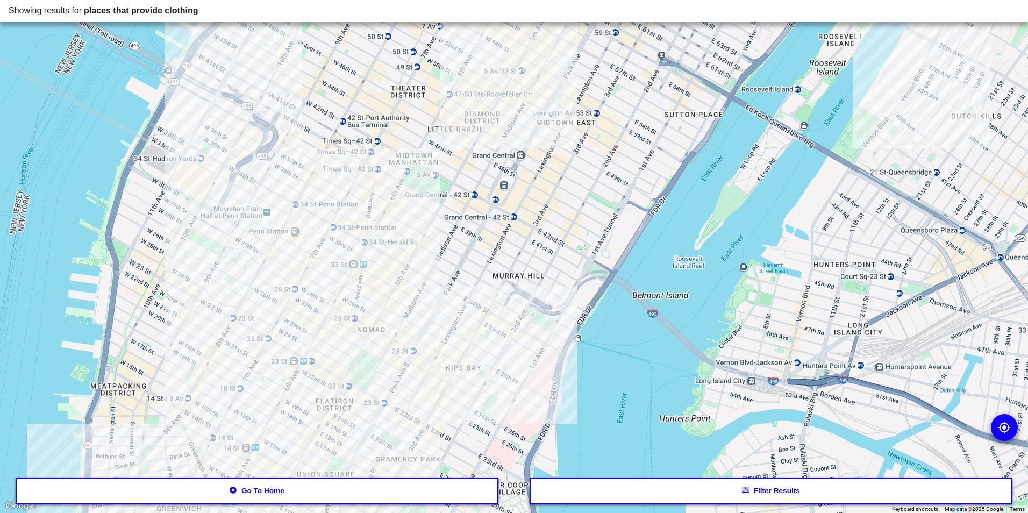
click at [402, 245] on div at bounding box center [514, 256] width 1028 height 513
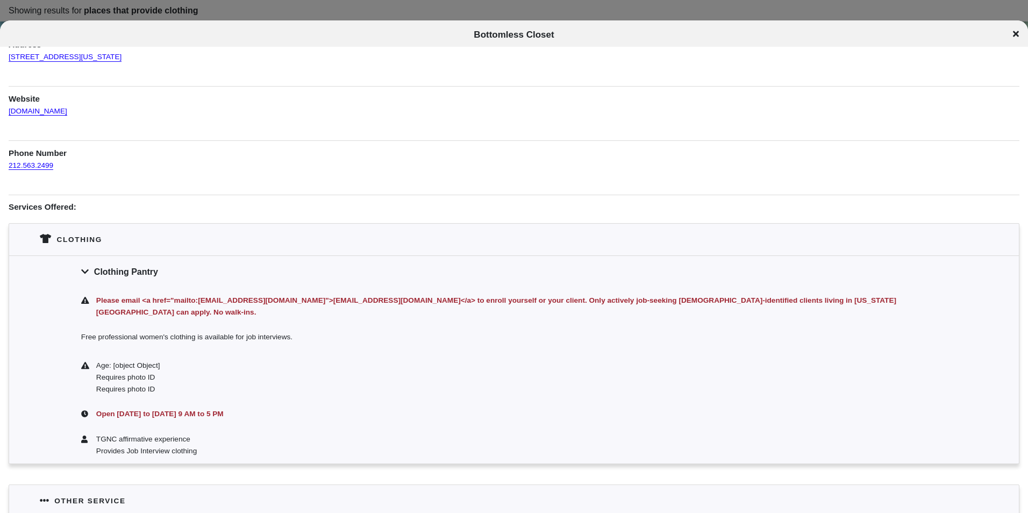
scroll to position [152, 0]
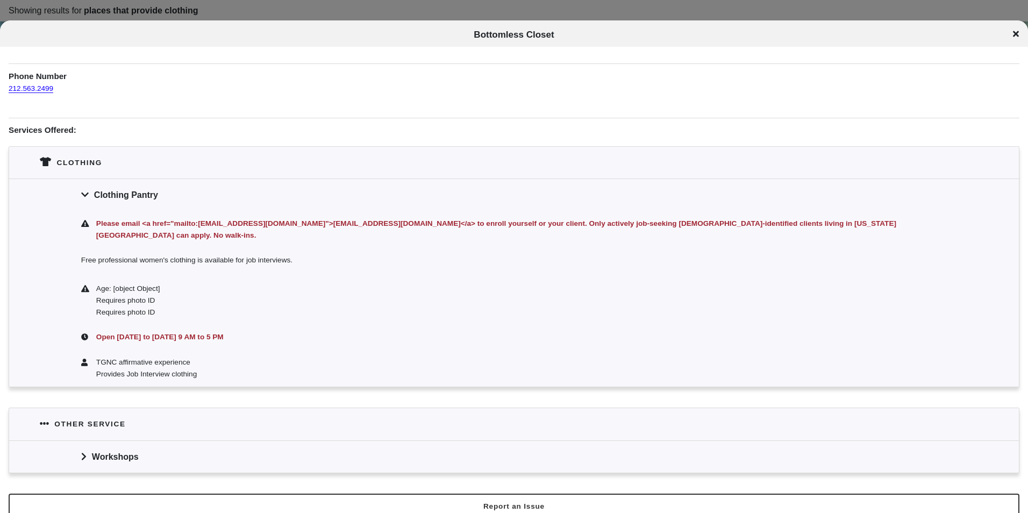
click at [305, 454] on div "Workshops" at bounding box center [514, 456] width 1010 height 32
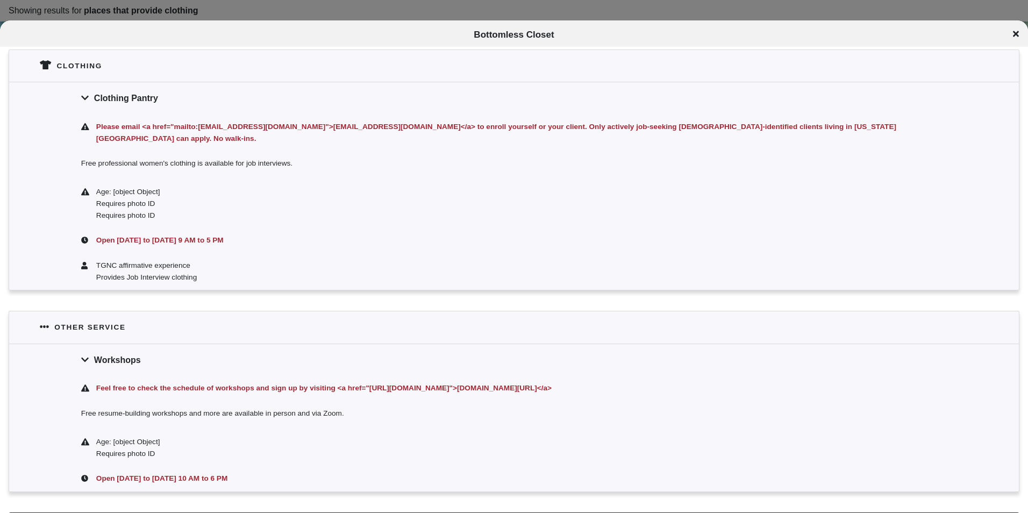
scroll to position [268, 0]
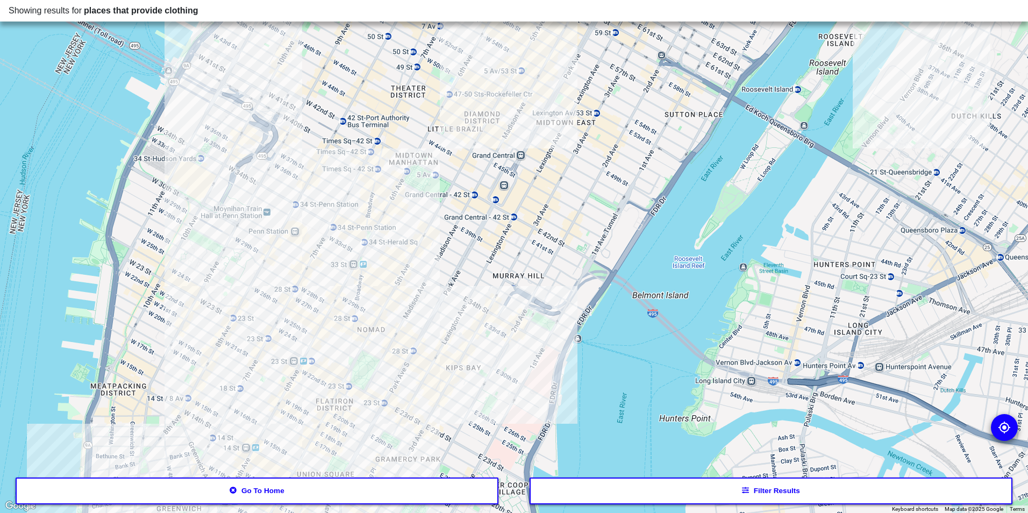
click at [284, 233] on div at bounding box center [514, 256] width 1028 height 513
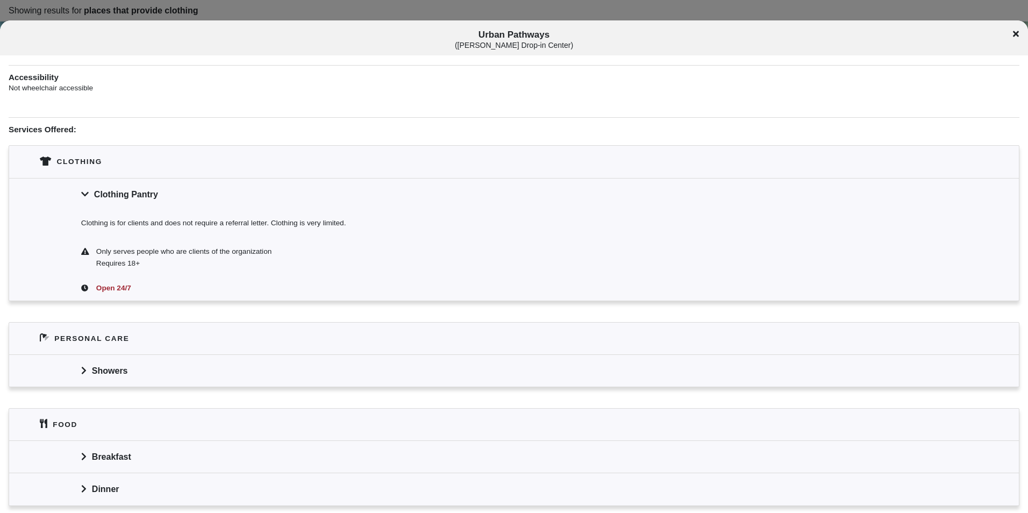
scroll to position [215, 0]
click at [267, 465] on div "Breakfast" at bounding box center [514, 455] width 1010 height 32
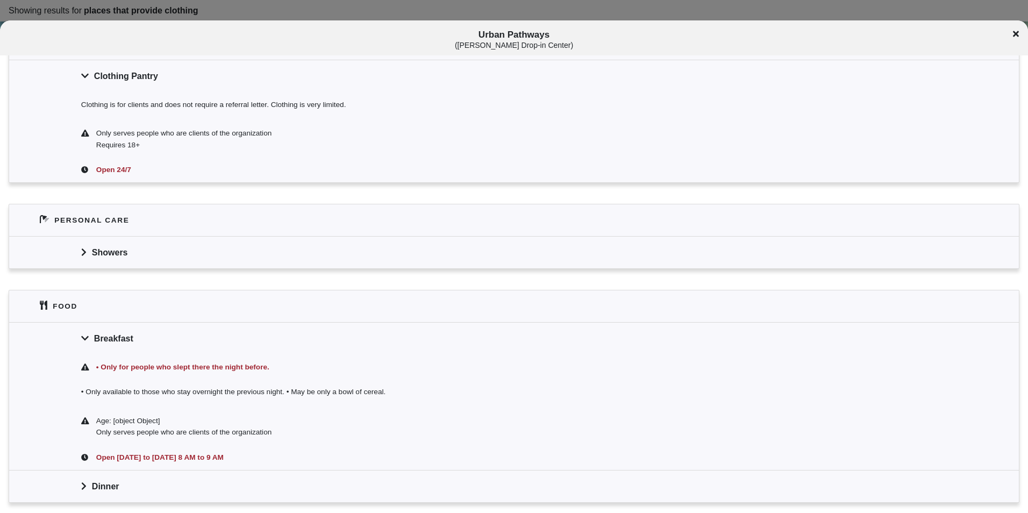
scroll to position [460, 0]
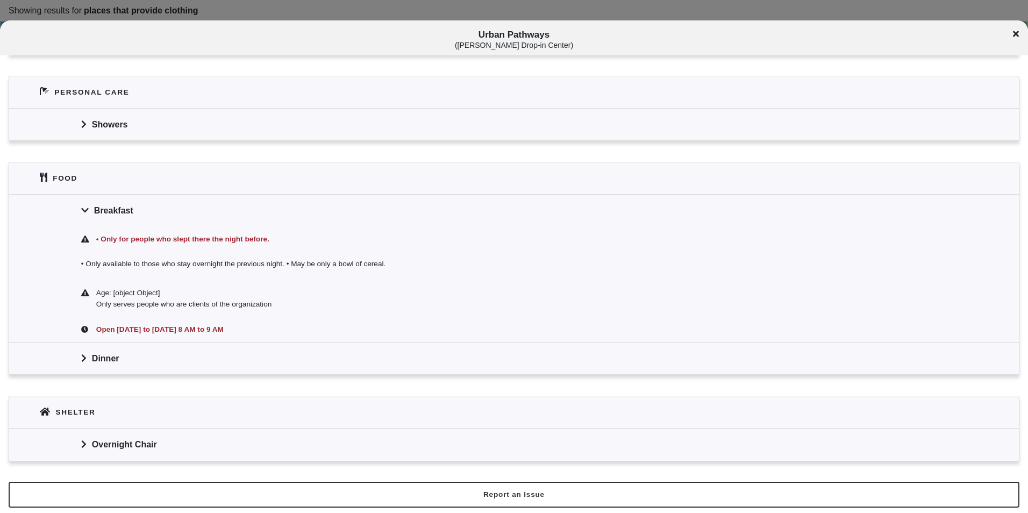
click at [318, 190] on div "Food" at bounding box center [514, 178] width 1010 height 32
click at [312, 205] on div "Breakfast" at bounding box center [514, 210] width 1010 height 32
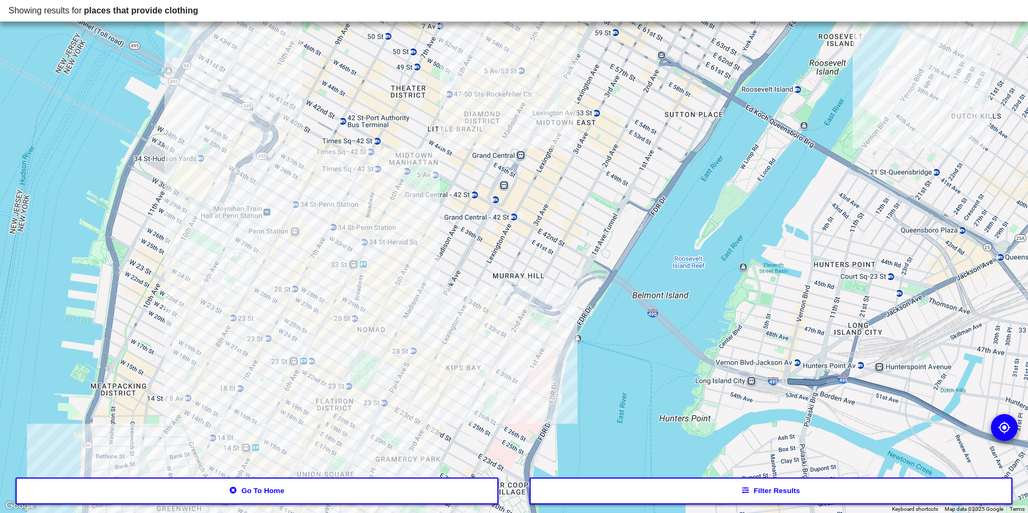
click at [341, 285] on div at bounding box center [514, 256] width 1028 height 513
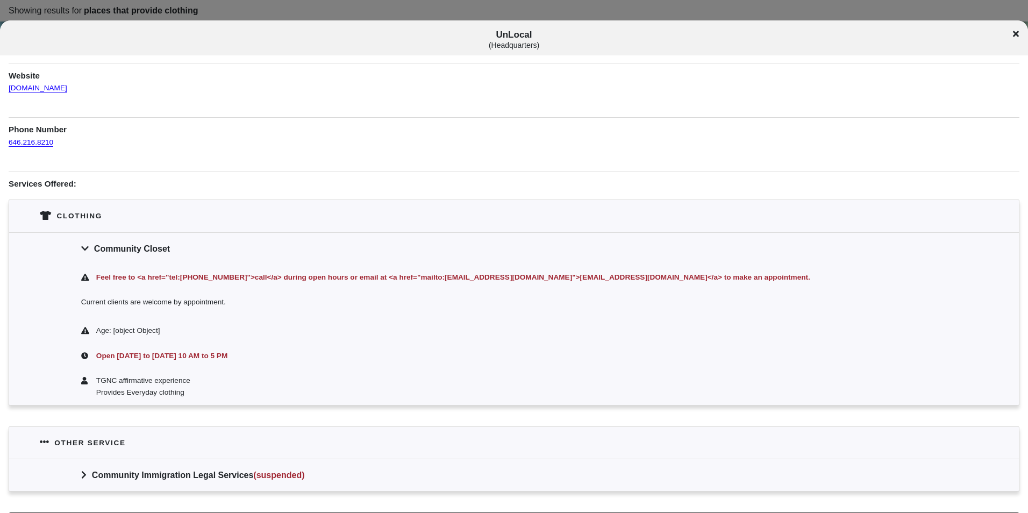
scroll to position [138, 0]
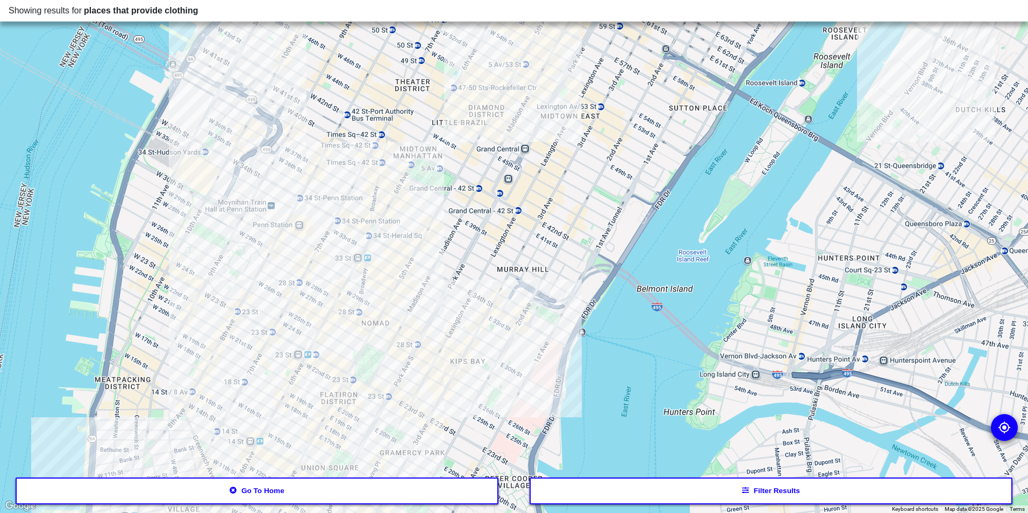
click at [447, 300] on div at bounding box center [514, 256] width 1028 height 513
click at [287, 231] on div at bounding box center [514, 256] width 1028 height 513
click at [230, 234] on div at bounding box center [514, 256] width 1028 height 513
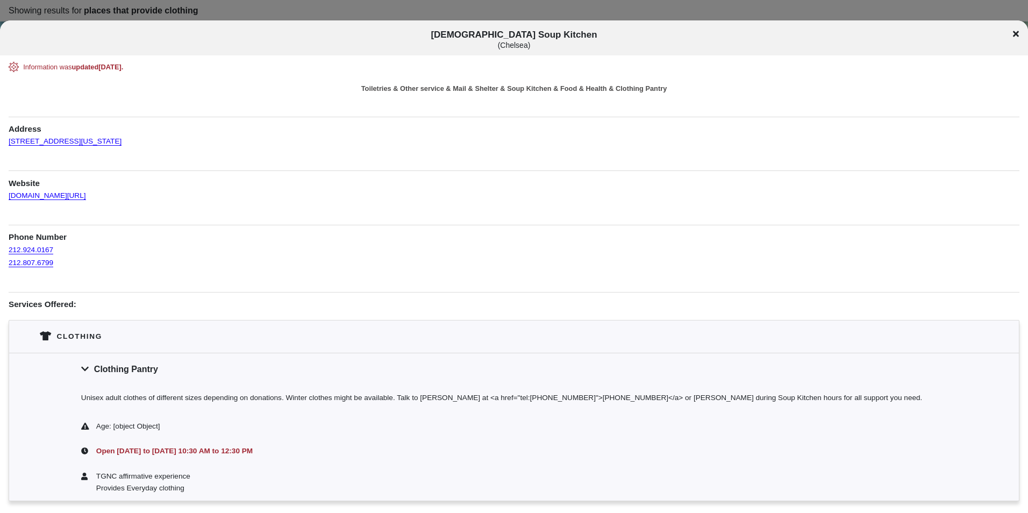
scroll to position [164, 0]
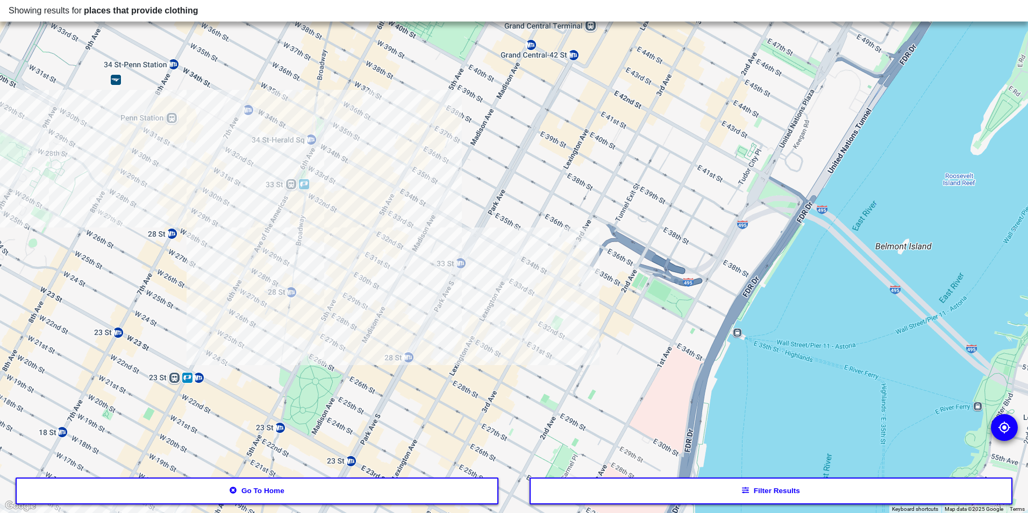
click at [409, 272] on div at bounding box center [514, 256] width 1028 height 513
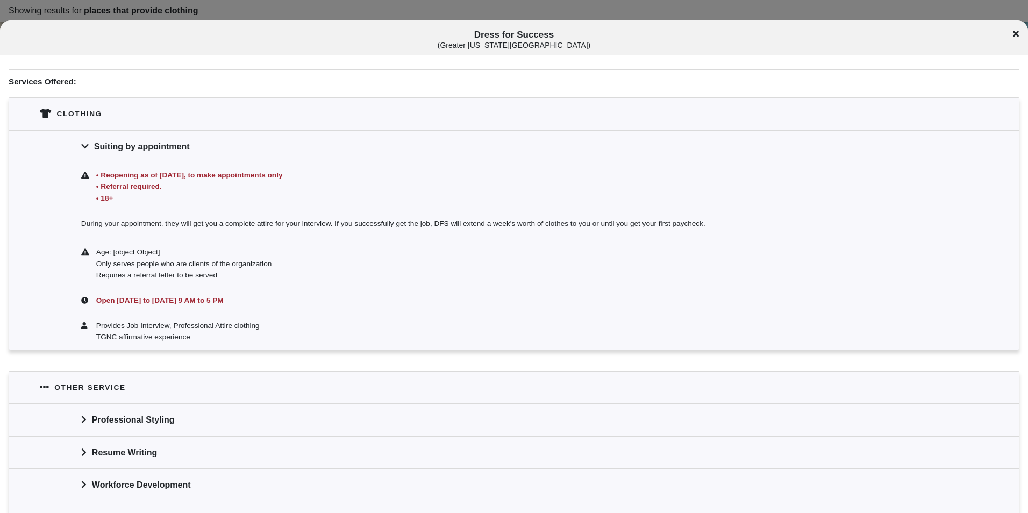
scroll to position [269, 0]
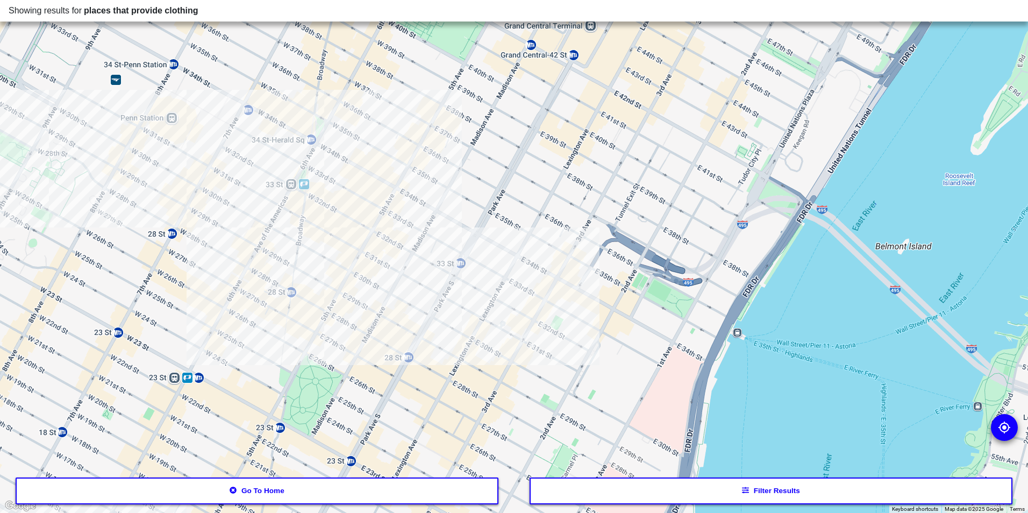
click at [414, 275] on div at bounding box center [514, 256] width 1028 height 513
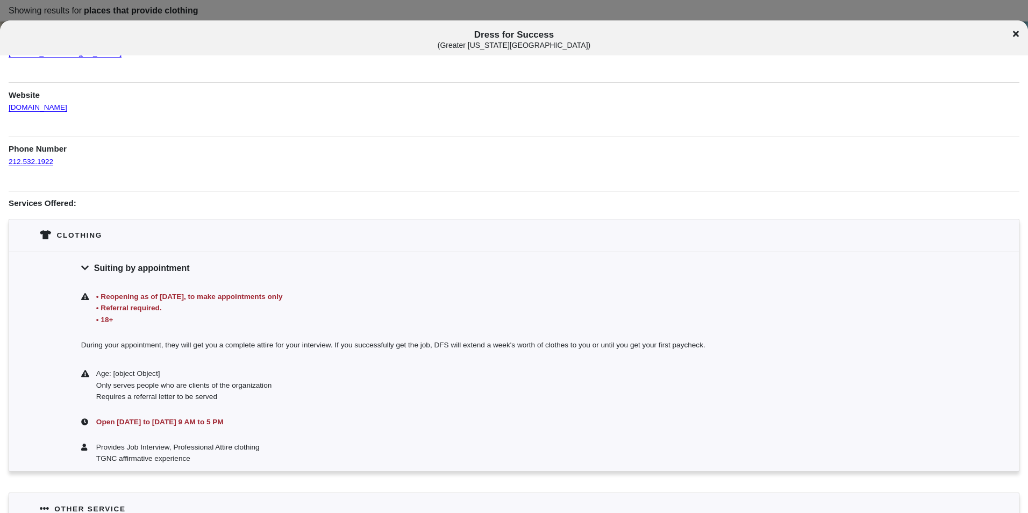
scroll to position [108, 0]
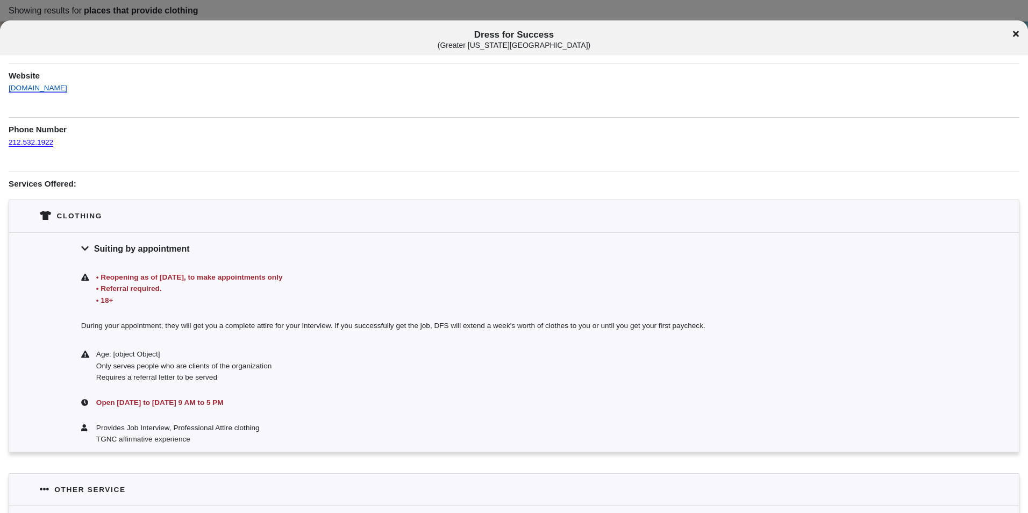
click at [67, 92] on link "[DOMAIN_NAME]" at bounding box center [38, 83] width 59 height 19
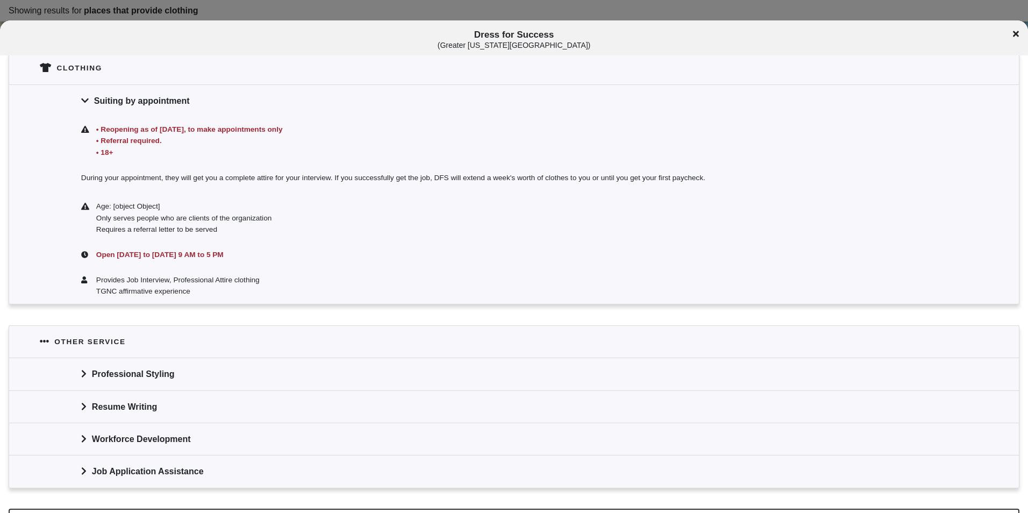
scroll to position [282, 0]
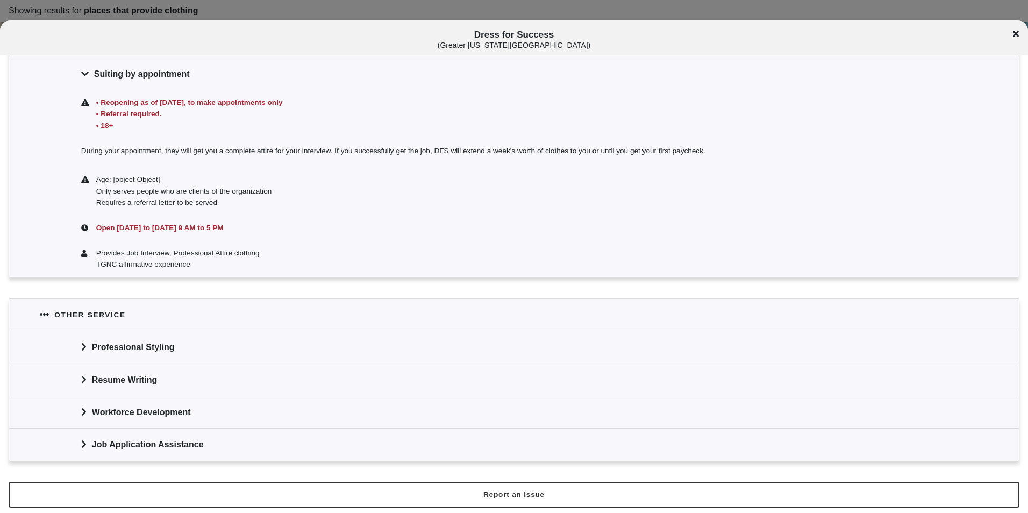
click at [191, 416] on div "Workforce Development" at bounding box center [514, 412] width 1010 height 32
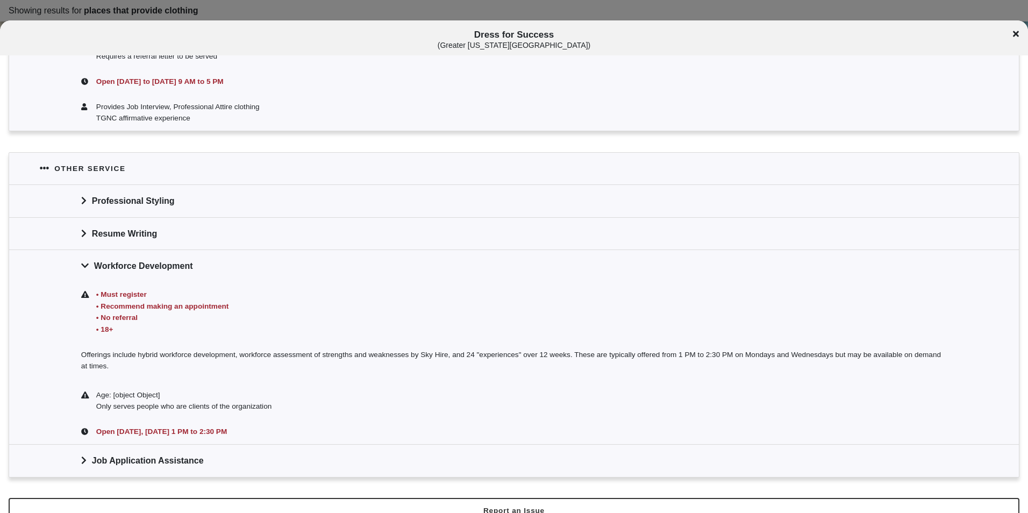
scroll to position [444, 0]
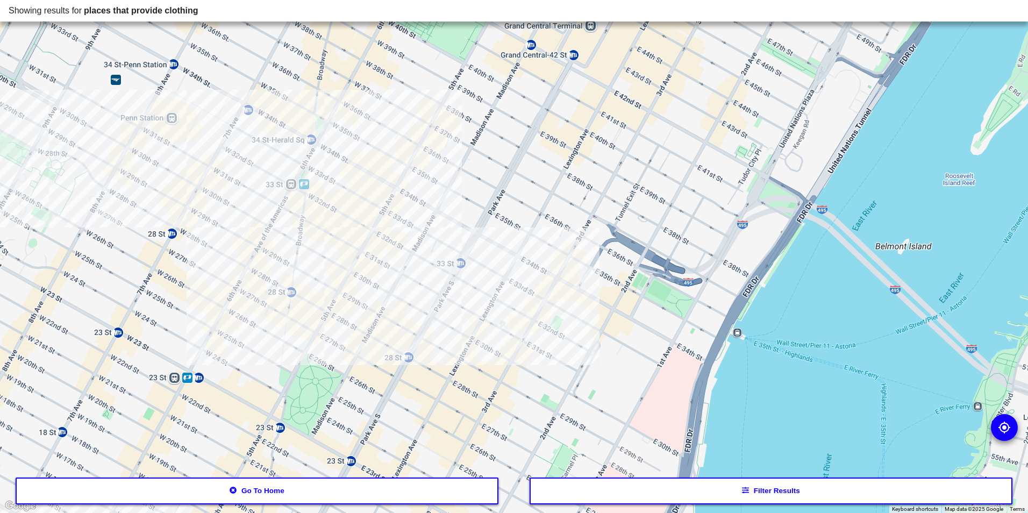
click at [417, 277] on div at bounding box center [514, 256] width 1028 height 513
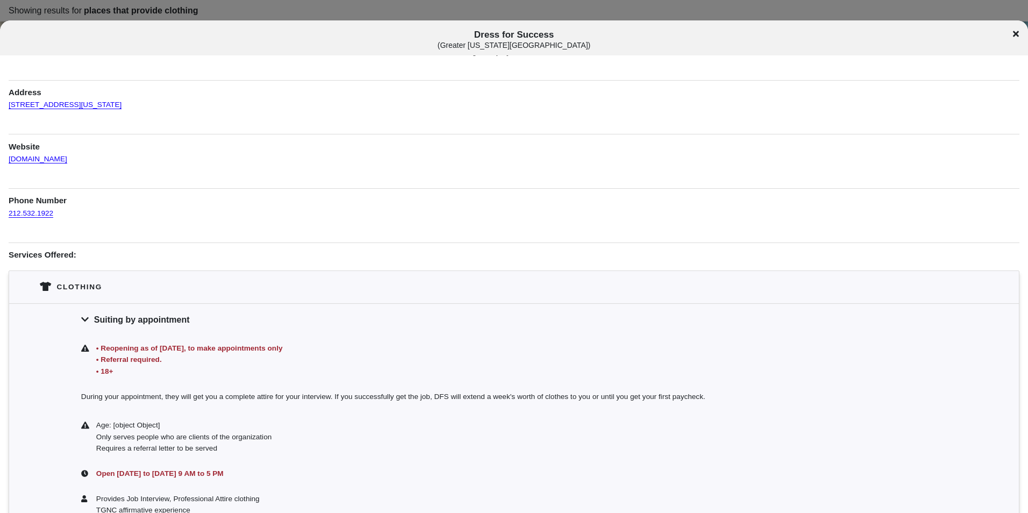
scroll to position [54, 0]
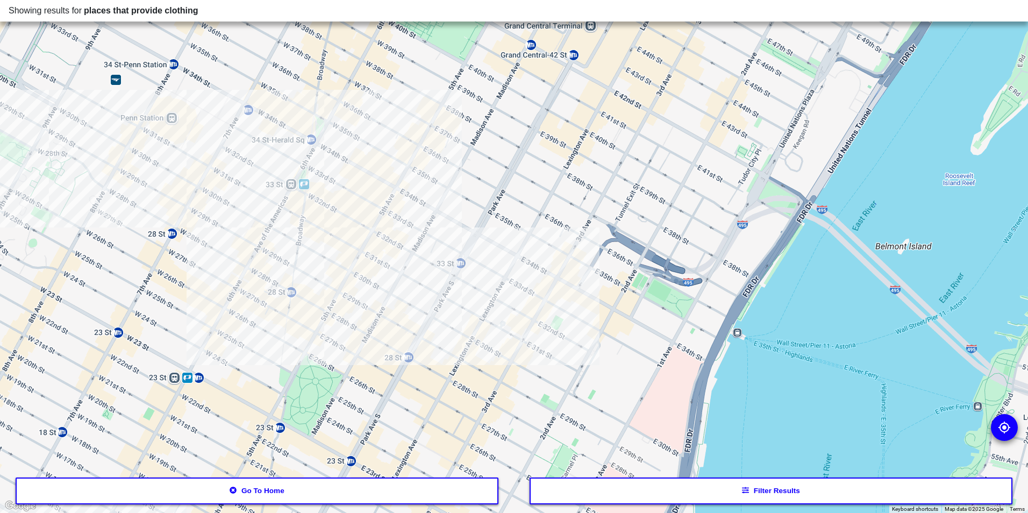
click at [471, 285] on div at bounding box center [514, 256] width 1028 height 513
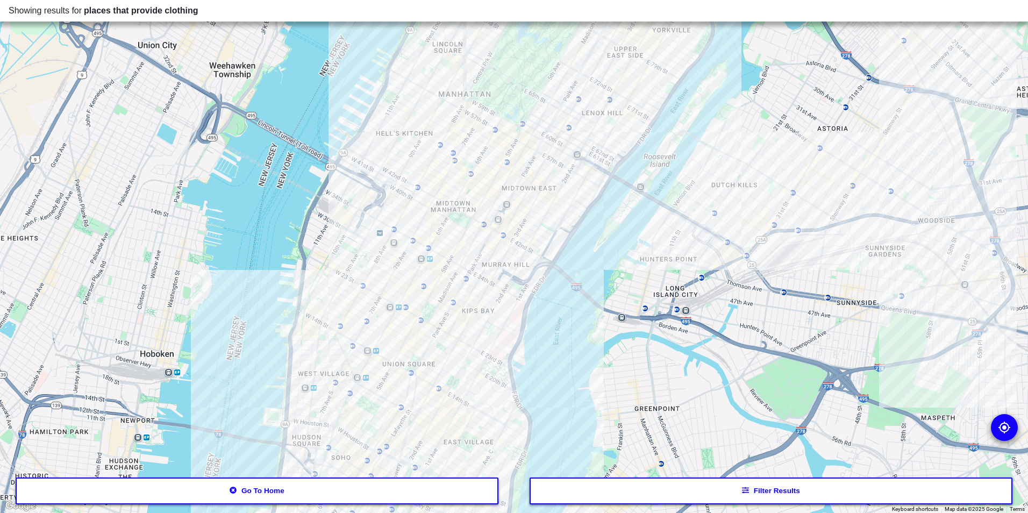
click at [384, 323] on div at bounding box center [514, 256] width 1028 height 513
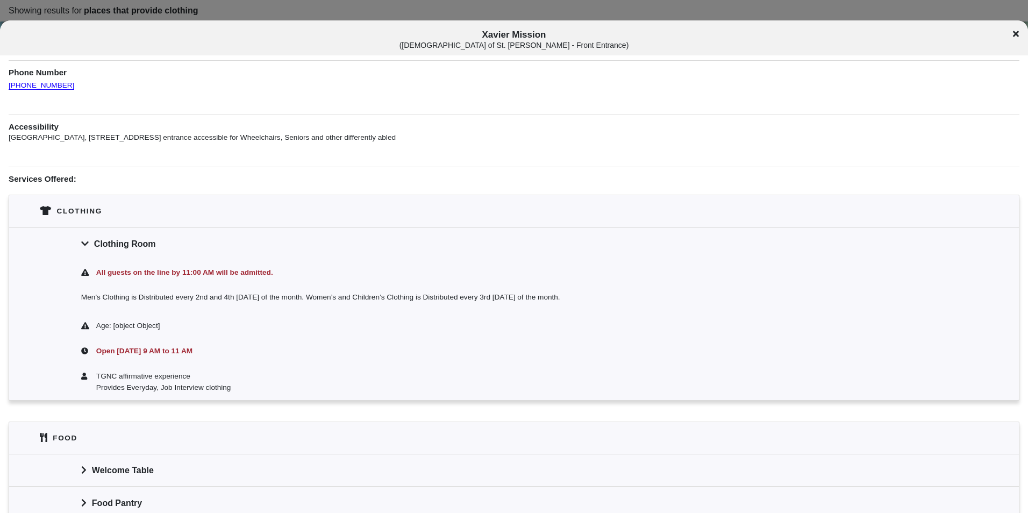
scroll to position [269, 0]
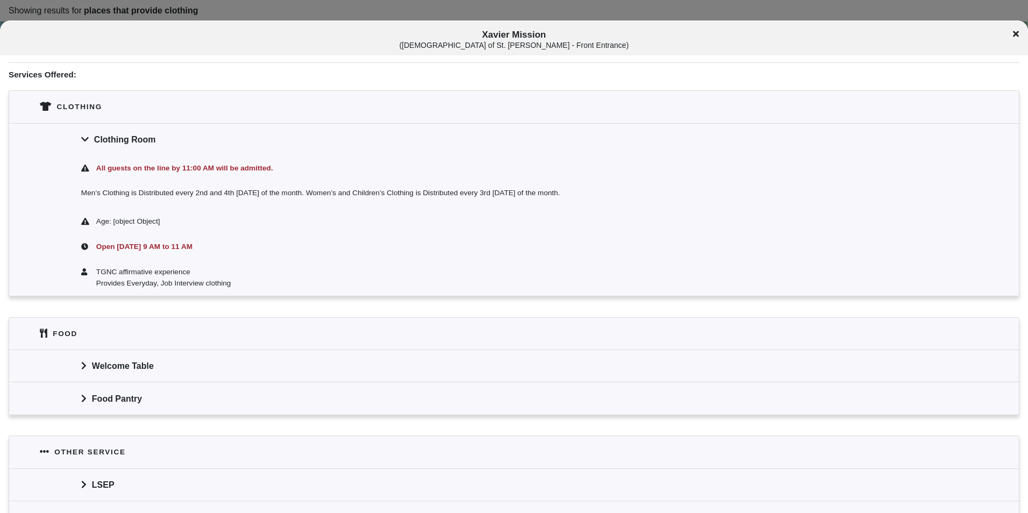
click at [516, 368] on div "Welcome Table" at bounding box center [514, 366] width 1010 height 32
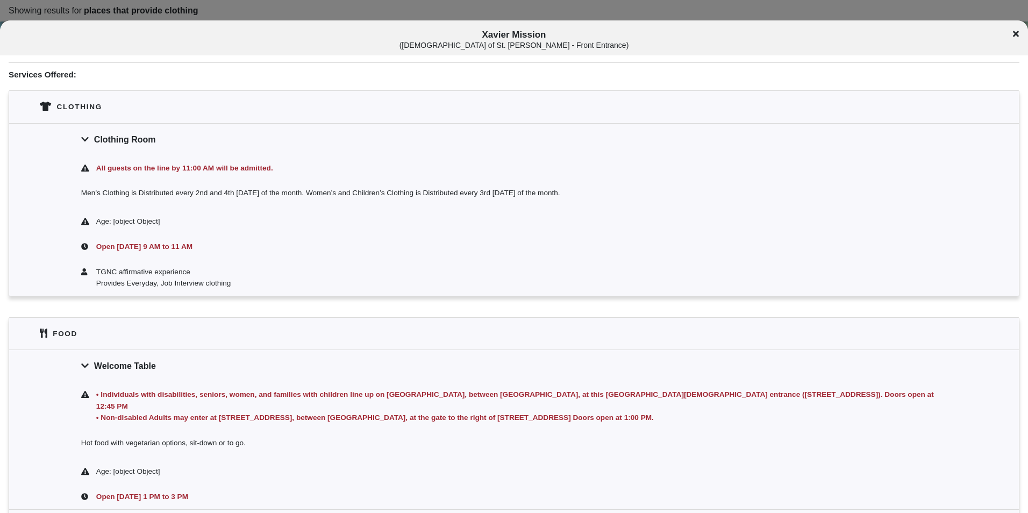
click at [515, 368] on div "Welcome Table" at bounding box center [514, 366] width 1010 height 32
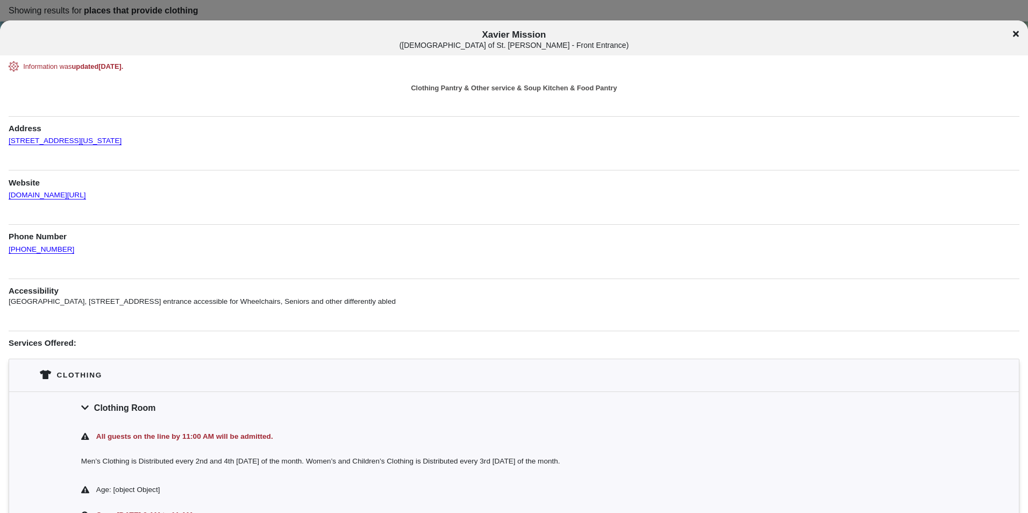
scroll to position [0, 0]
click at [530, 38] on span "[DEMOGRAPHIC_DATA] ( [DEMOGRAPHIC_DATA][PERSON_NAME] - Front Entrance )" at bounding box center [515, 40] width 854 height 20
click at [532, 34] on span "[DEMOGRAPHIC_DATA] ( [DEMOGRAPHIC_DATA][PERSON_NAME] - Front Entrance )" at bounding box center [515, 40] width 854 height 20
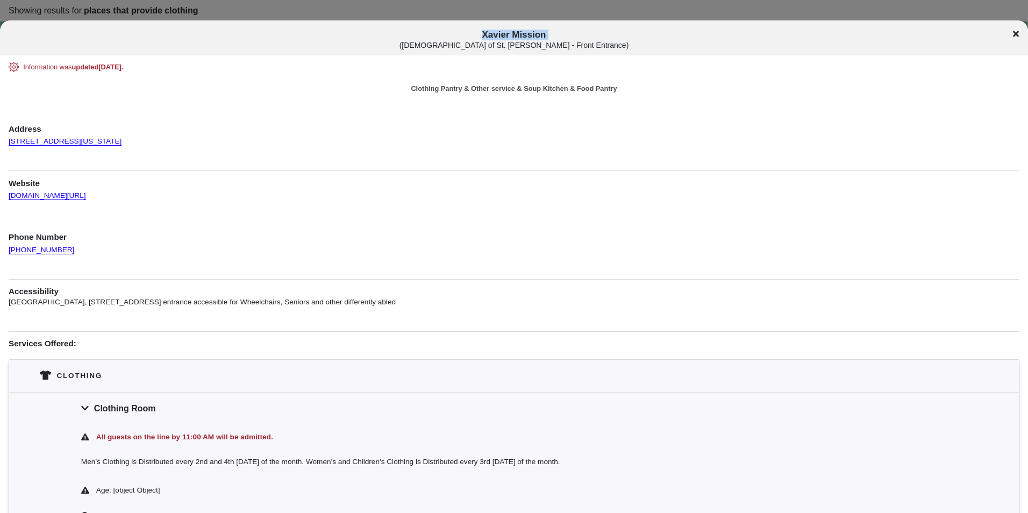
copy span "Xavier Mission"
click at [455, 125] on h1 "Address" at bounding box center [514, 126] width 1011 height 18
click at [261, 16] on div at bounding box center [514, 256] width 1028 height 513
click at [271, 8] on div at bounding box center [514, 256] width 1028 height 513
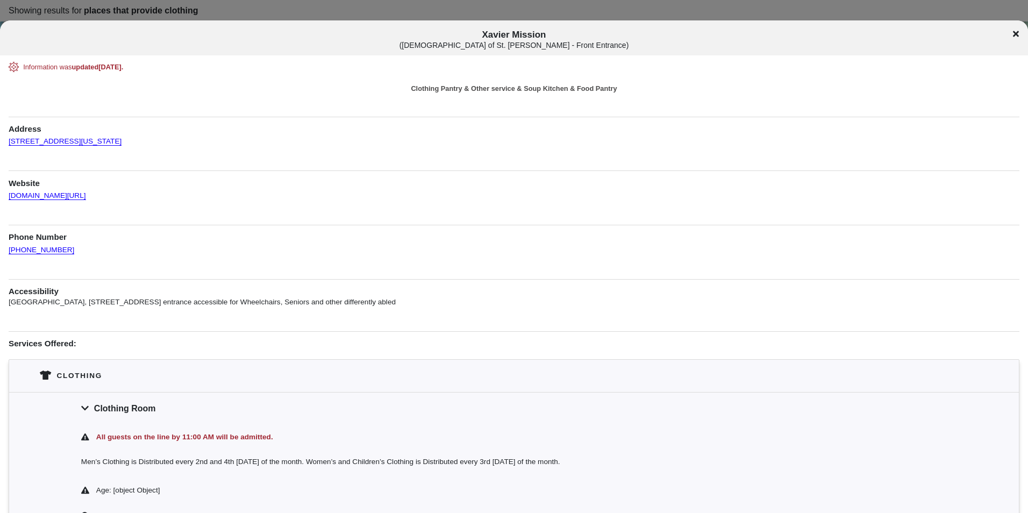
click at [1010, 32] on div "[DEMOGRAPHIC_DATA] ( [DEMOGRAPHIC_DATA][PERSON_NAME] - Front Entrance )" at bounding box center [514, 40] width 1028 height 20
click at [1015, 34] on icon at bounding box center [1016, 34] width 6 height 9
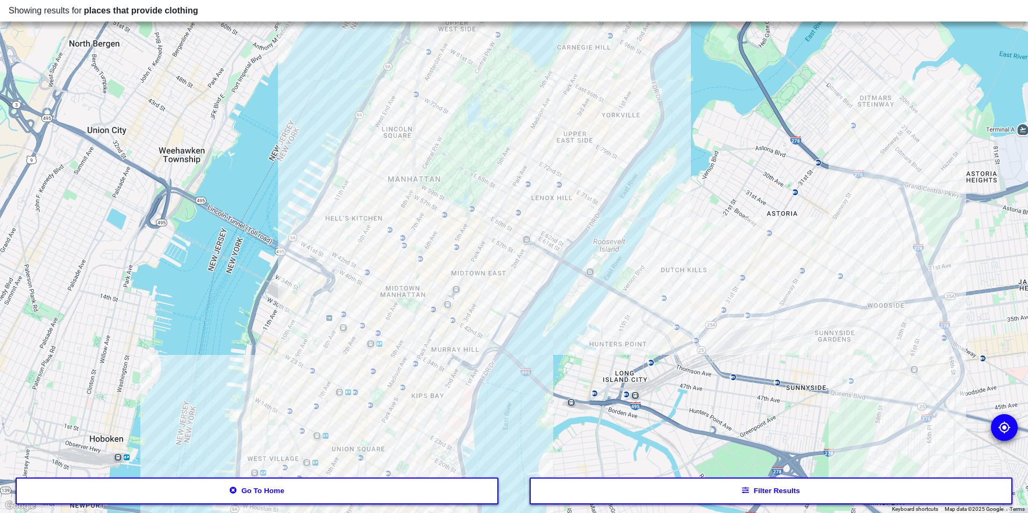
drag, startPoint x: 514, startPoint y: 211, endPoint x: 466, endPoint y: 284, distance: 87.3
click at [466, 284] on div at bounding box center [514, 256] width 1028 height 513
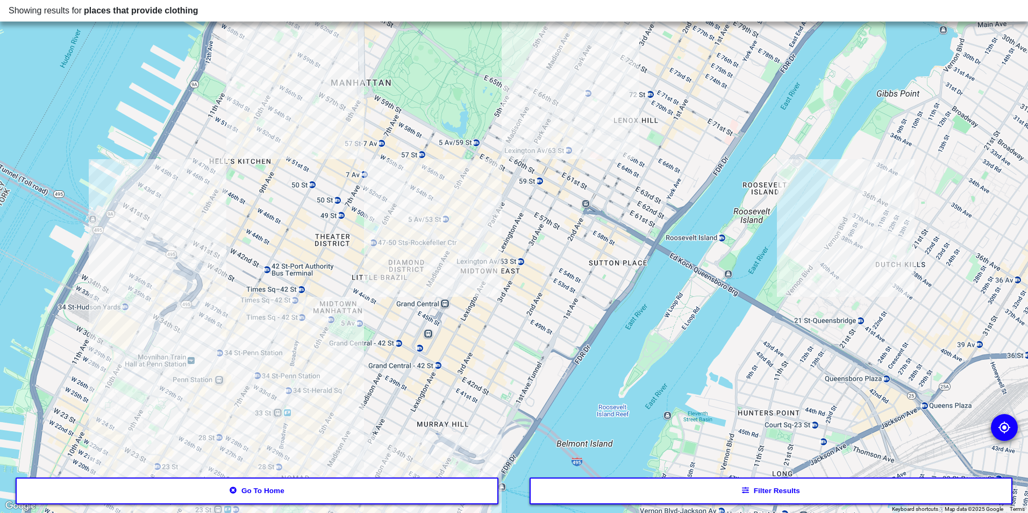
click at [446, 174] on div at bounding box center [514, 256] width 1028 height 513
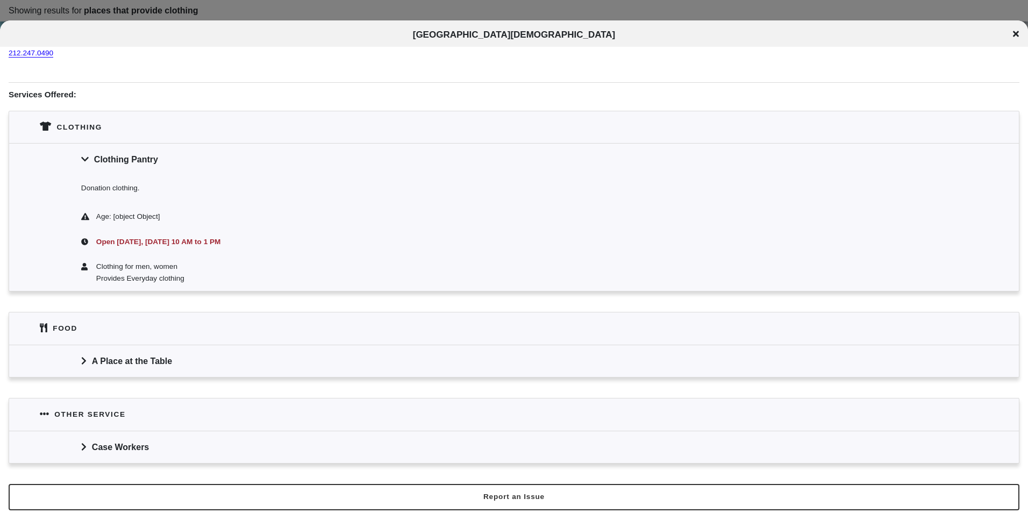
scroll to position [190, 0]
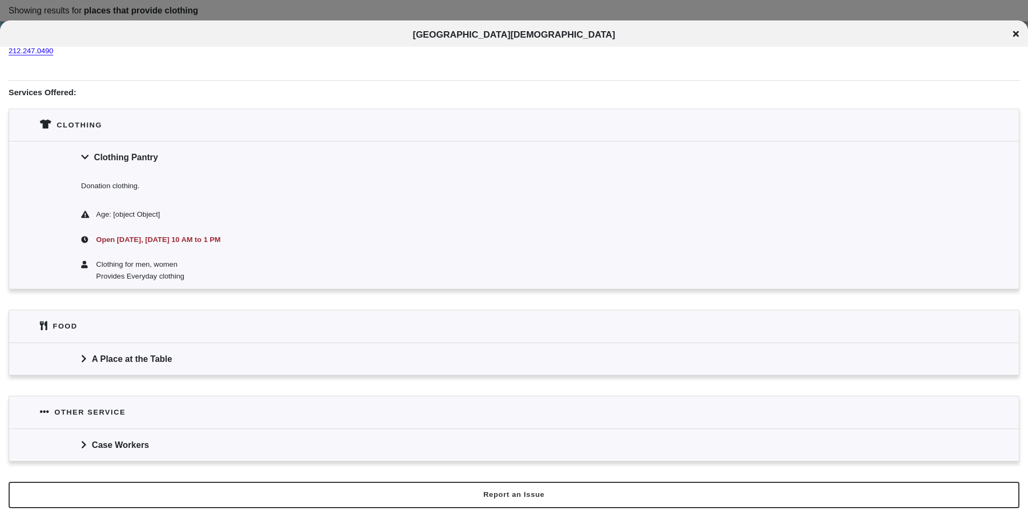
click at [239, 363] on div "A Place at the Table" at bounding box center [514, 359] width 1010 height 32
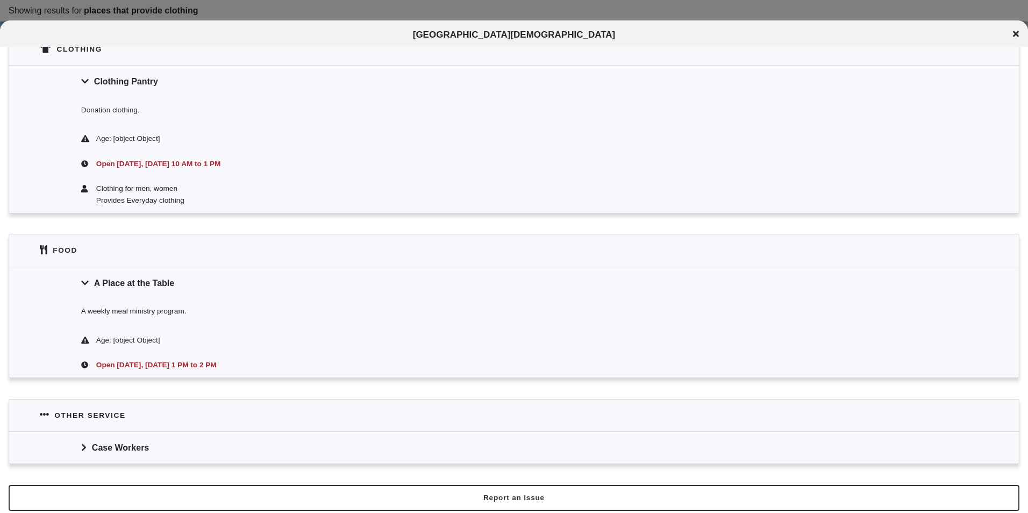
scroll to position [268, 0]
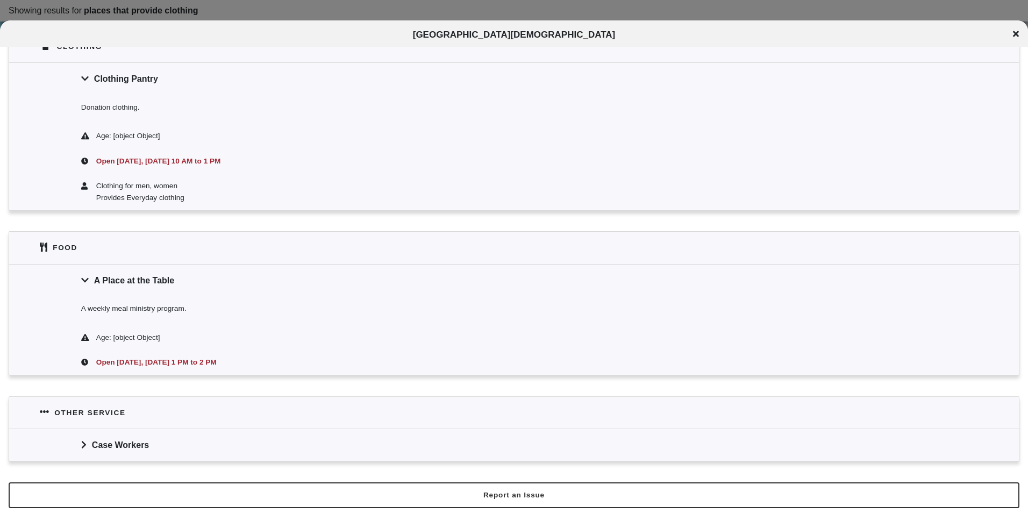
click at [190, 449] on div "Case Workers" at bounding box center [514, 445] width 1010 height 32
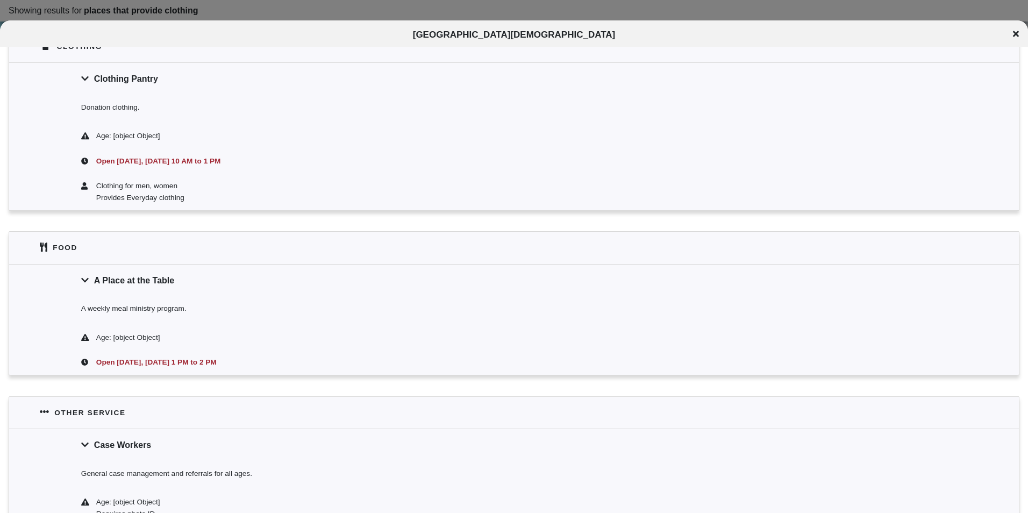
drag, startPoint x: 190, startPoint y: 449, endPoint x: 303, endPoint y: 335, distance: 160.9
click at [190, 446] on div "Case Workers" at bounding box center [514, 445] width 1010 height 32
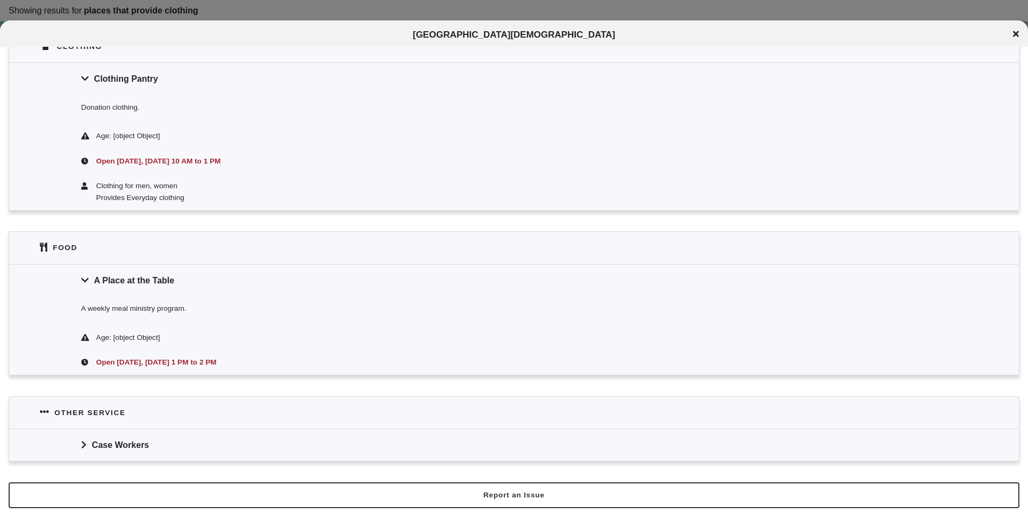
click at [510, 38] on span "[GEOGRAPHIC_DATA][DEMOGRAPHIC_DATA]" at bounding box center [514, 35] width 203 height 10
copy div "[GEOGRAPHIC_DATA][DEMOGRAPHIC_DATA][DEMOGRAPHIC_DATA]"
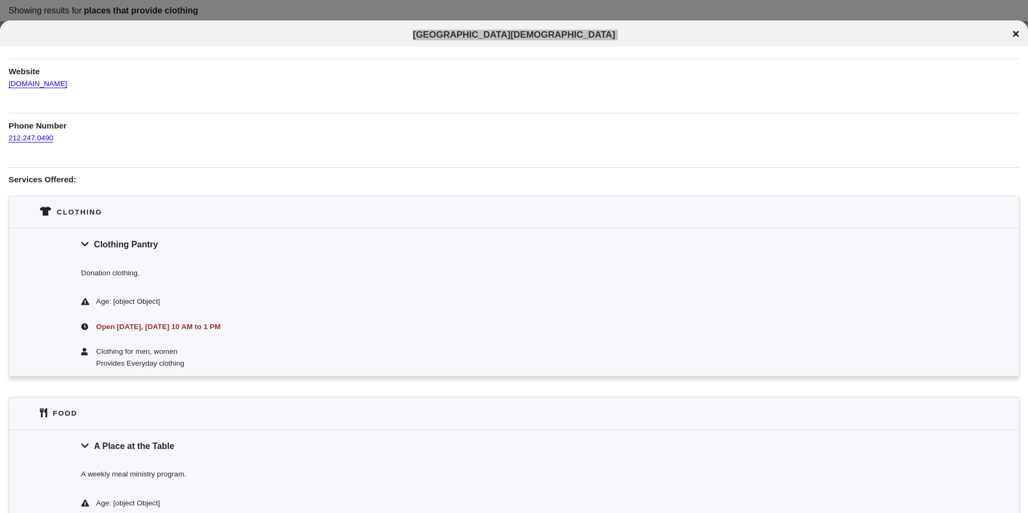
scroll to position [0, 0]
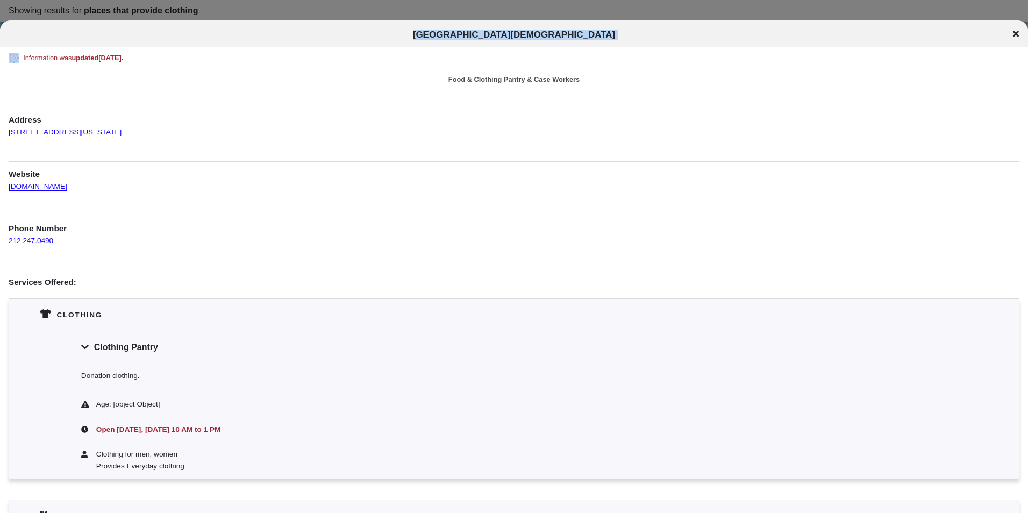
drag, startPoint x: 72, startPoint y: 138, endPoint x: 6, endPoint y: 136, distance: 66.2
click at [6, 136] on div "Information was updated [DATE] . Food & Clothing Pantry & Case Workers Address …" at bounding box center [514, 392] width 1028 height 678
copy link "[STREET_ADDRESS][US_STATE]"
click at [129, 215] on div "Information was updated [DATE] . Food & Clothing Pantry & Case Workers Address …" at bounding box center [514, 392] width 1011 height 678
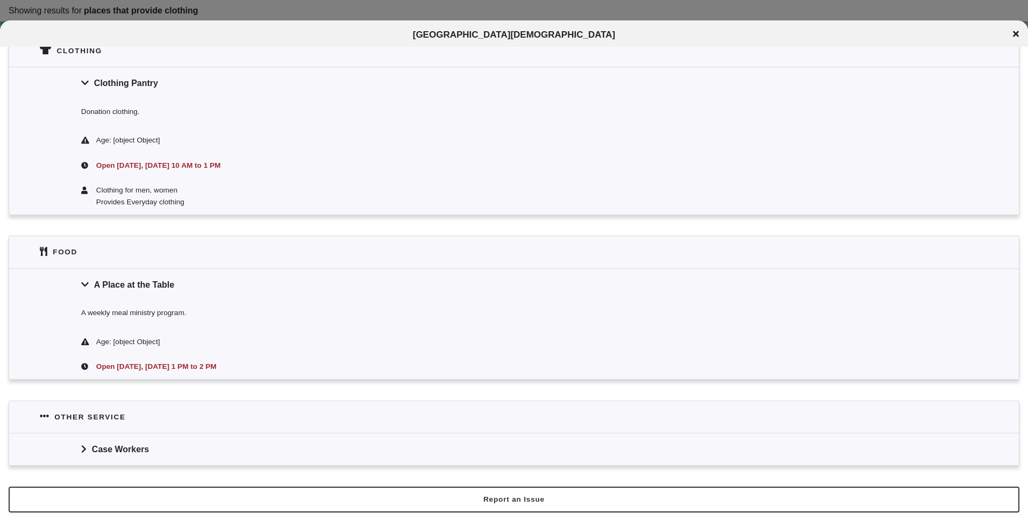
scroll to position [268, 0]
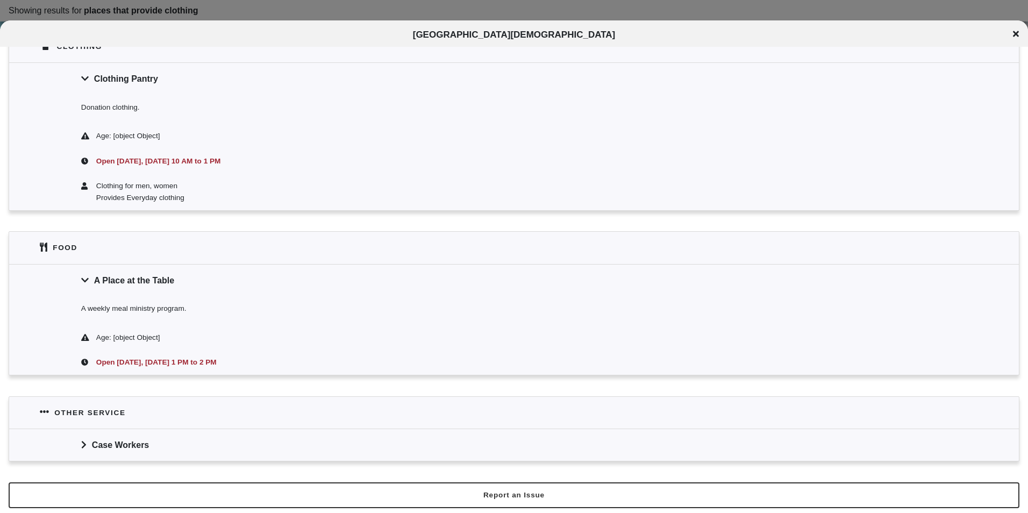
click at [275, 442] on div "Case Workers" at bounding box center [514, 445] width 1010 height 32
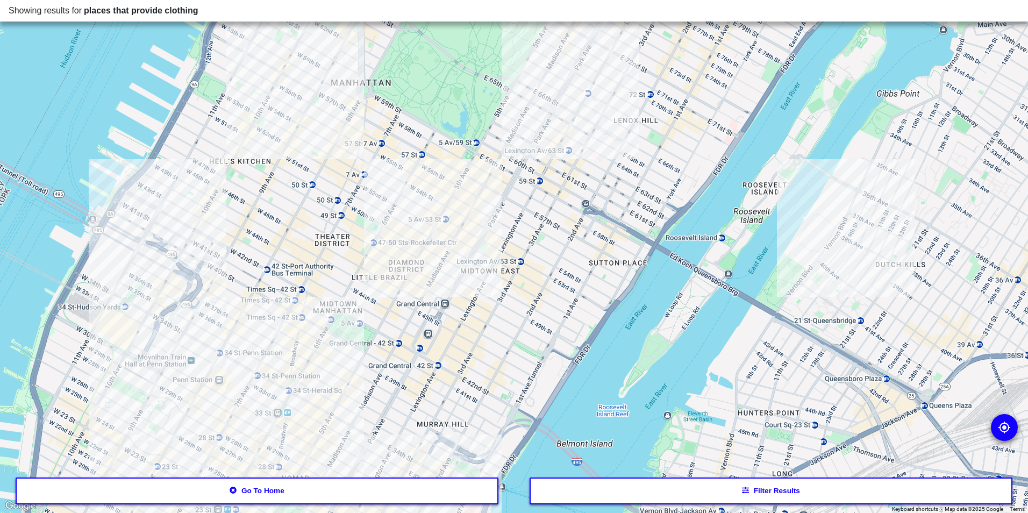
click at [328, 396] on div at bounding box center [514, 256] width 1028 height 513
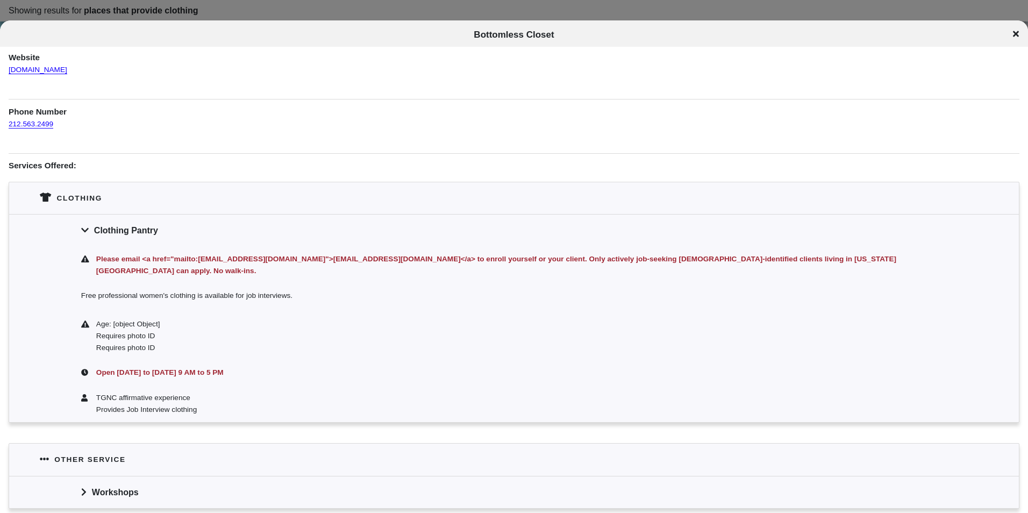
scroll to position [152, 0]
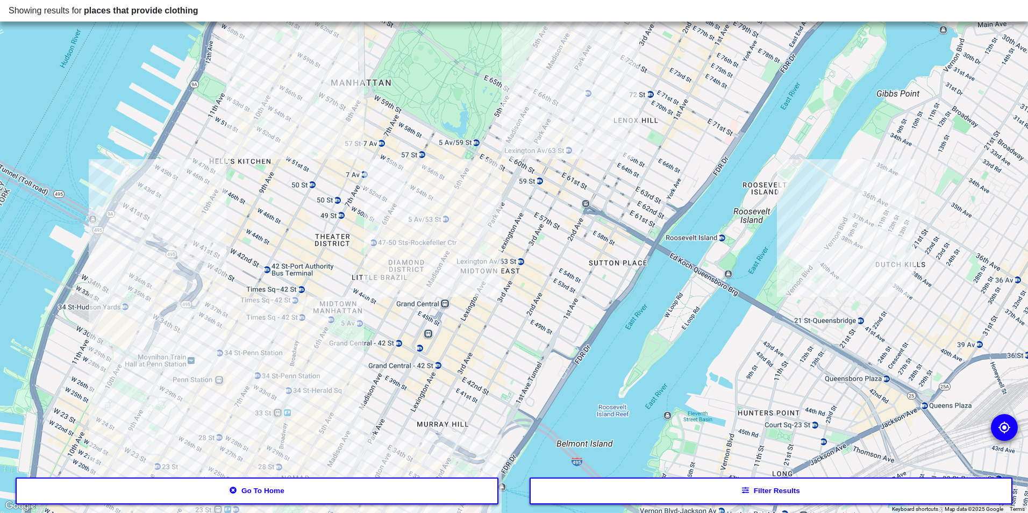
click at [209, 390] on div at bounding box center [514, 256] width 1028 height 513
click at [347, 448] on div at bounding box center [514, 256] width 1028 height 513
click at [391, 481] on button "Go to home" at bounding box center [257, 491] width 483 height 27
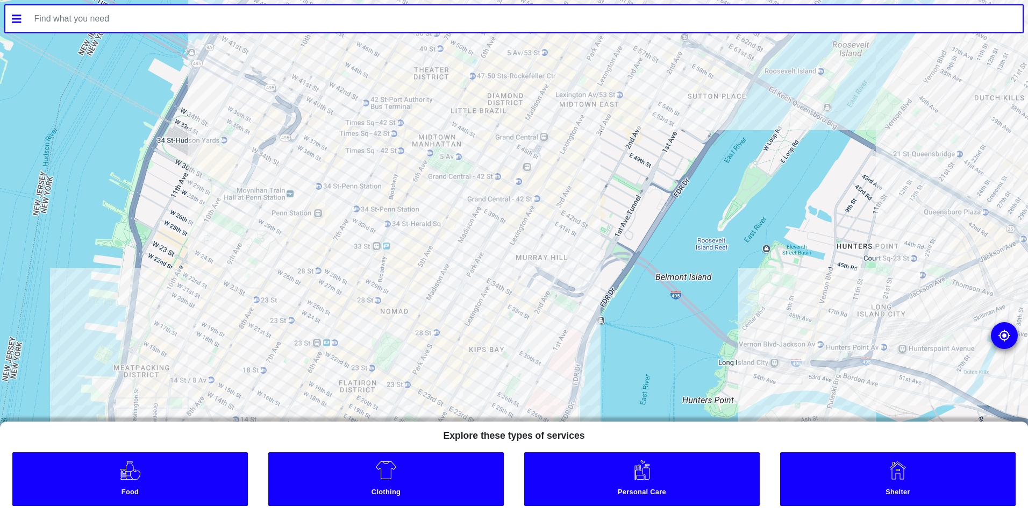
click at [354, 171] on div at bounding box center [514, 256] width 1028 height 513
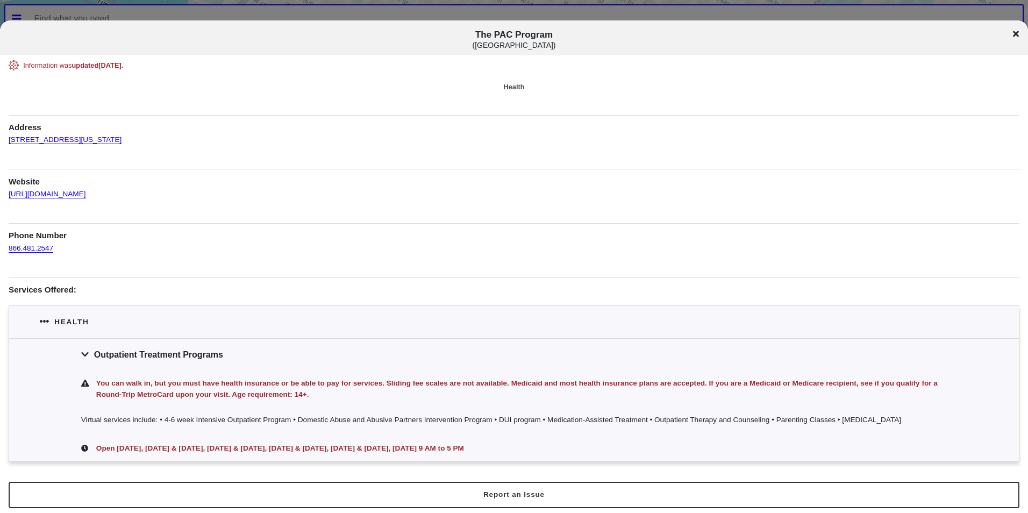
scroll to position [2, 0]
